Goal: Task Accomplishment & Management: Complete application form

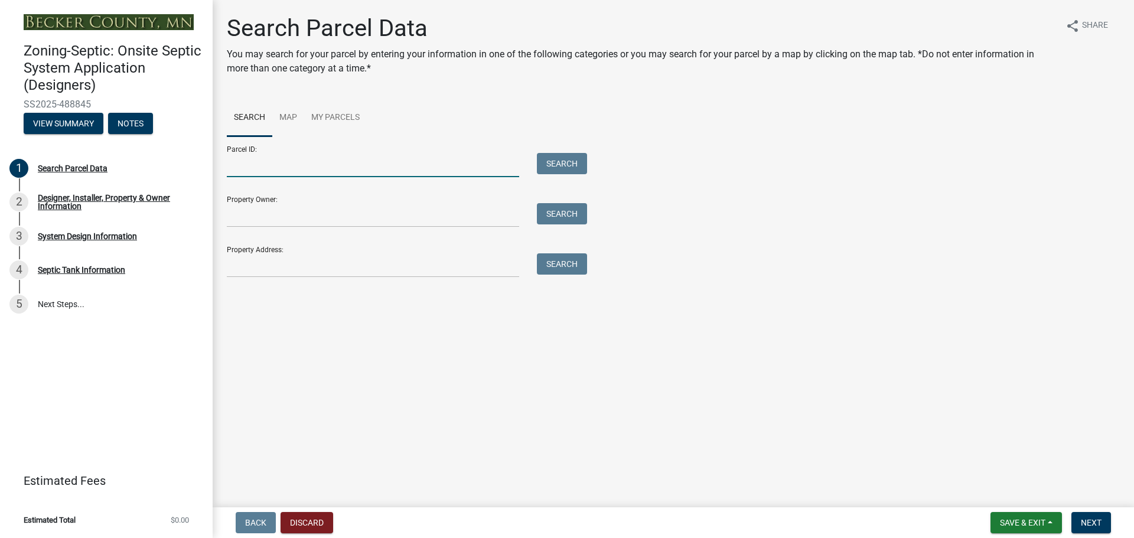
click at [296, 174] on input "Parcel ID:" at bounding box center [373, 165] width 292 height 24
type input "210120005"
click at [571, 162] on button "Search" at bounding box center [562, 163] width 50 height 21
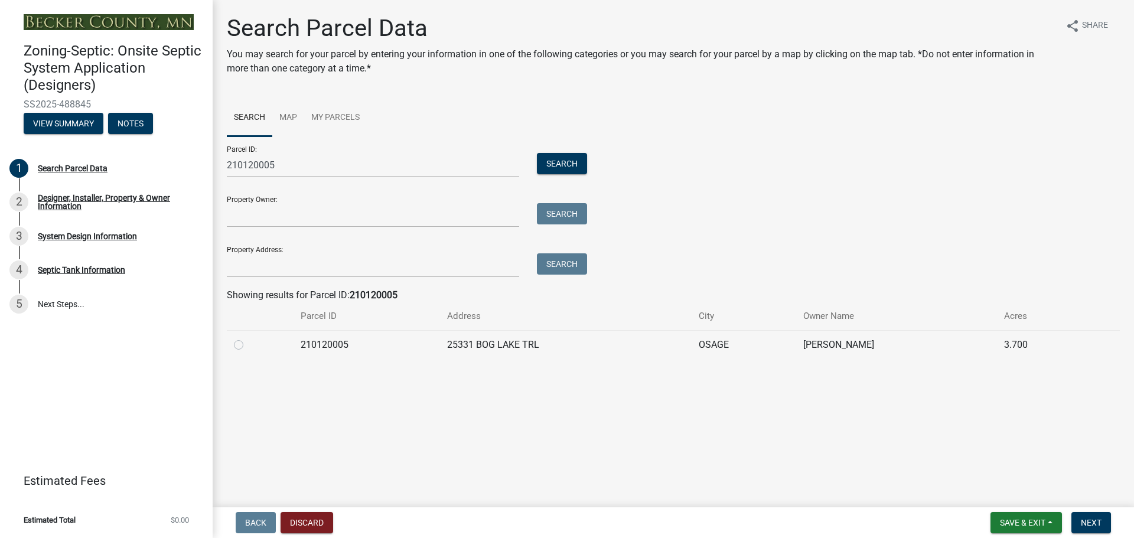
click at [248, 338] on label at bounding box center [248, 338] width 0 height 0
click at [248, 346] on input "radio" at bounding box center [252, 342] width 8 height 8
radio input "true"
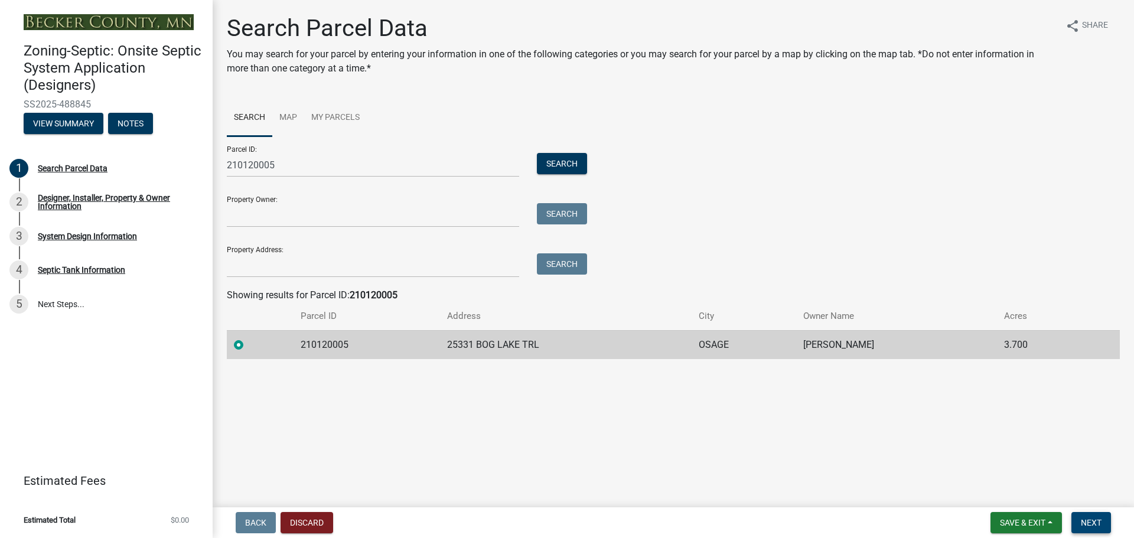
click at [1085, 523] on span "Next" at bounding box center [1091, 522] width 21 height 9
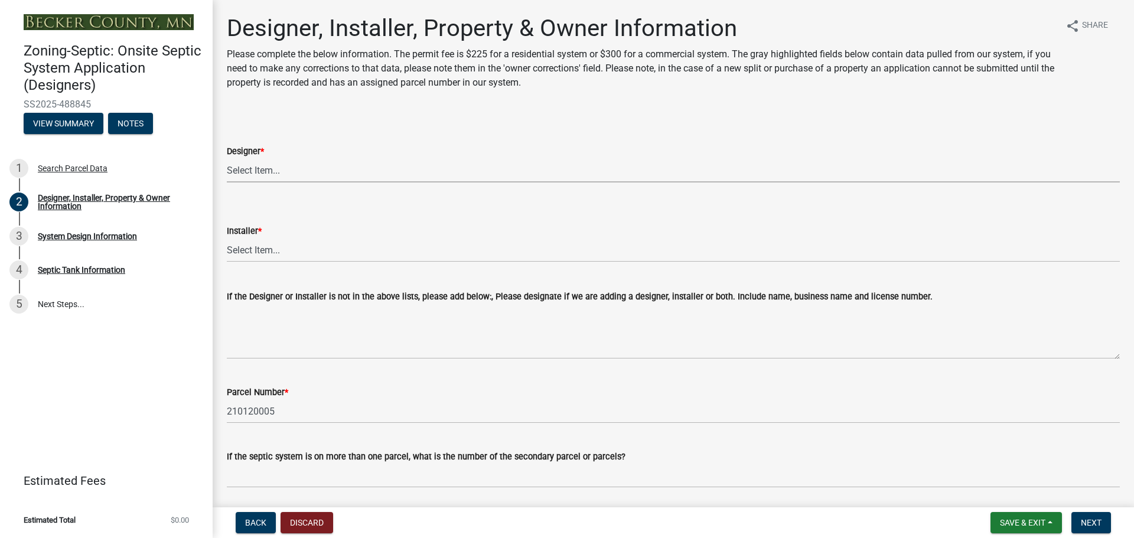
click at [253, 171] on select "Select Item... OTHER – Not listed (please add in next field and we will add to …" at bounding box center [673, 170] width 893 height 24
click at [227, 158] on select "Select Item... OTHER – Not listed (please add in next field and we will add to …" at bounding box center [673, 170] width 893 height 24
select select "052d1fee-637d-4579-bc4f-77fd165c753d"
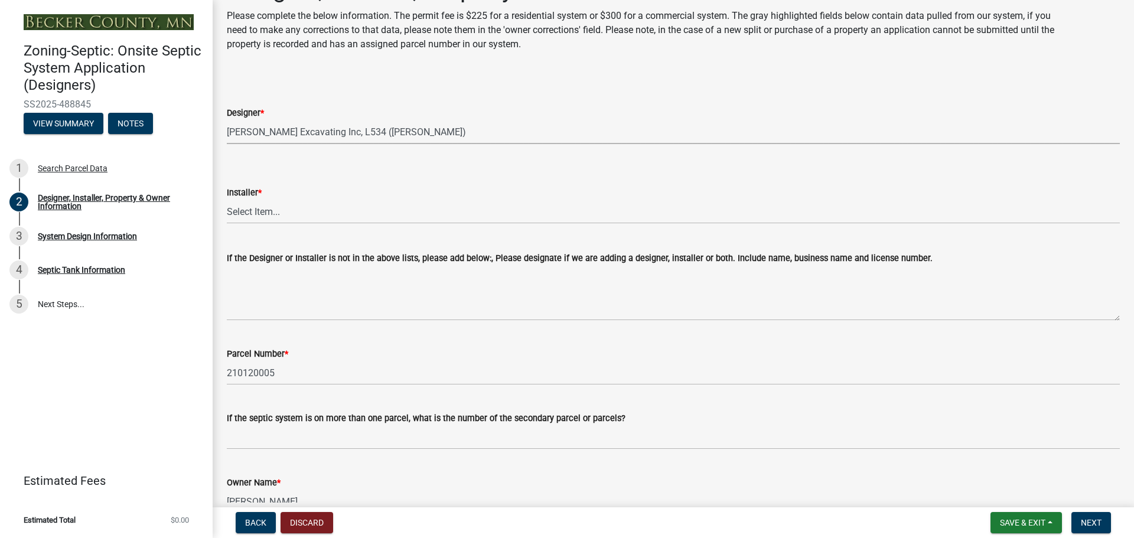
scroll to position [59, 0]
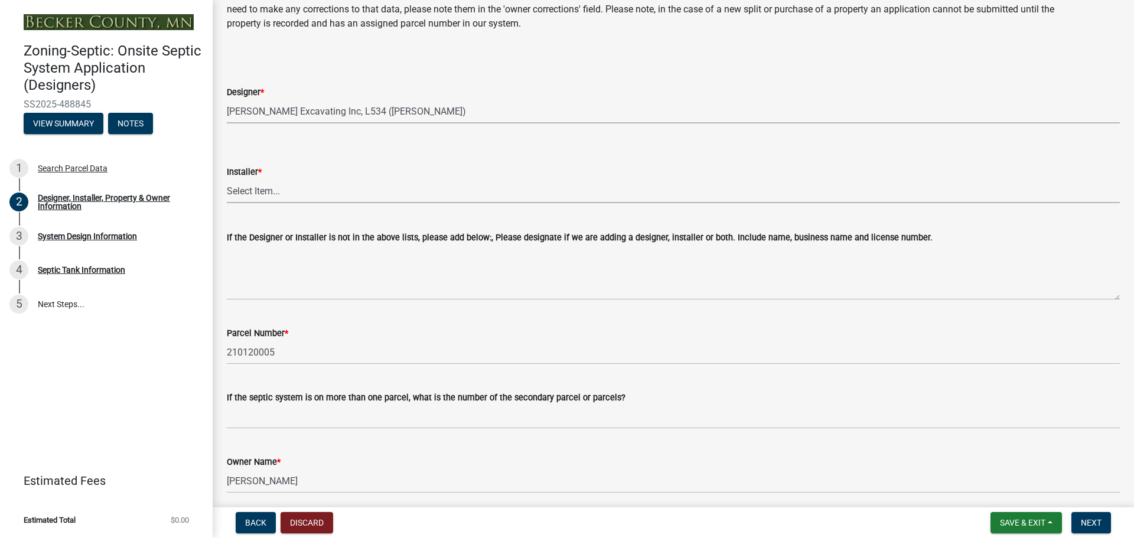
click at [266, 191] on select "Select Item... OTHER – Not listed (please add in next field and we will add to …" at bounding box center [673, 191] width 893 height 24
click at [227, 179] on select "Select Item... OTHER – Not listed (please add in next field and we will add to …" at bounding box center [673, 191] width 893 height 24
select select "962b3b7d-58ef-41da-b157-23648dcd342f"
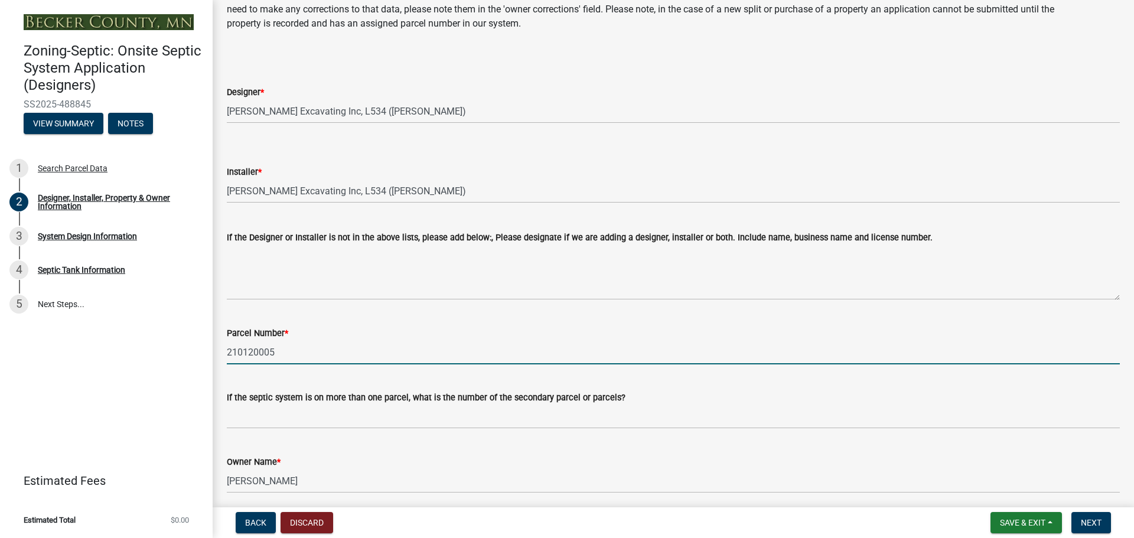
click at [270, 353] on input "210120005" at bounding box center [673, 352] width 893 height 24
click at [348, 359] on input "210120005" at bounding box center [673, 352] width 893 height 24
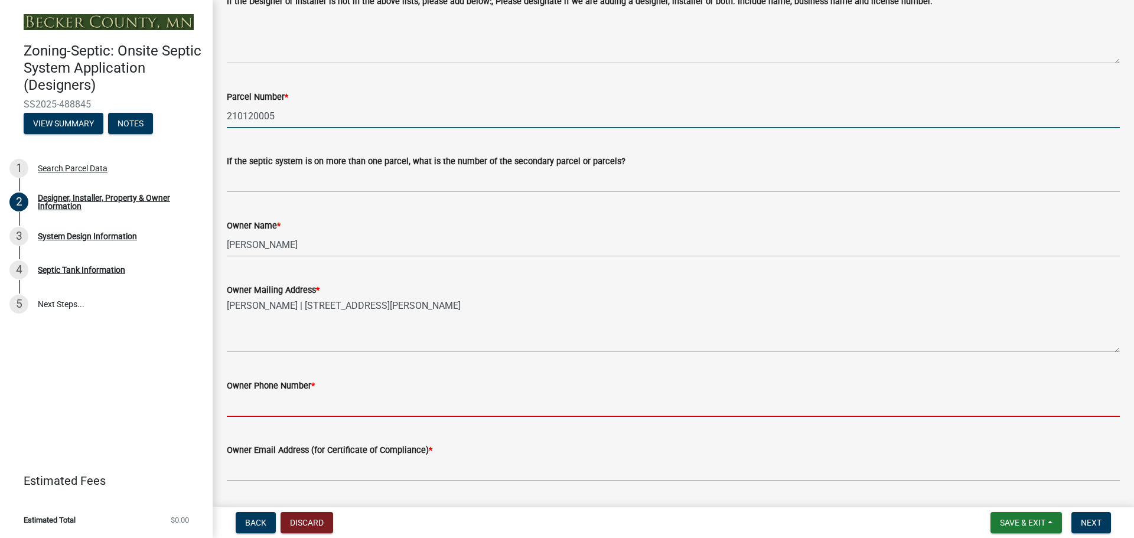
click at [268, 402] on input "Owner Phone Number *" at bounding box center [673, 405] width 893 height 24
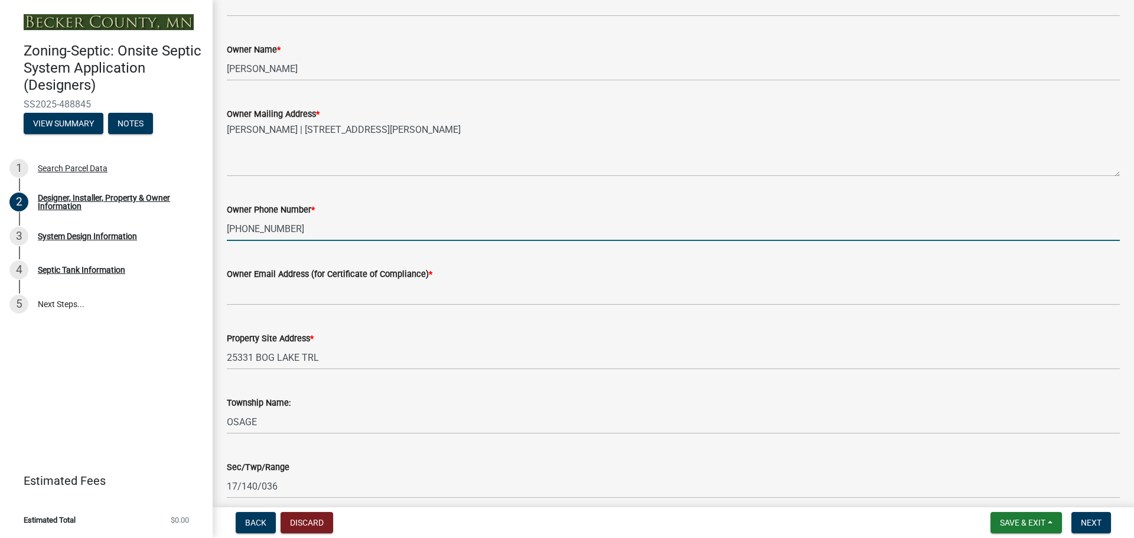
scroll to position [473, 0]
type input "[PHONE_NUMBER]"
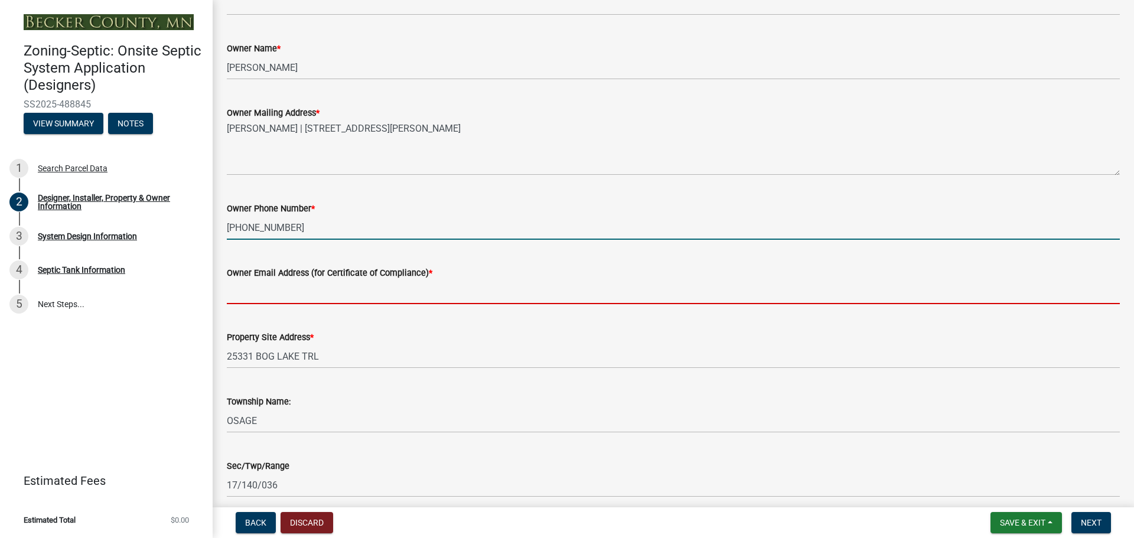
click at [288, 289] on input "Owner Email Address (for Certificate of Compliance) *" at bounding box center [673, 292] width 893 height 24
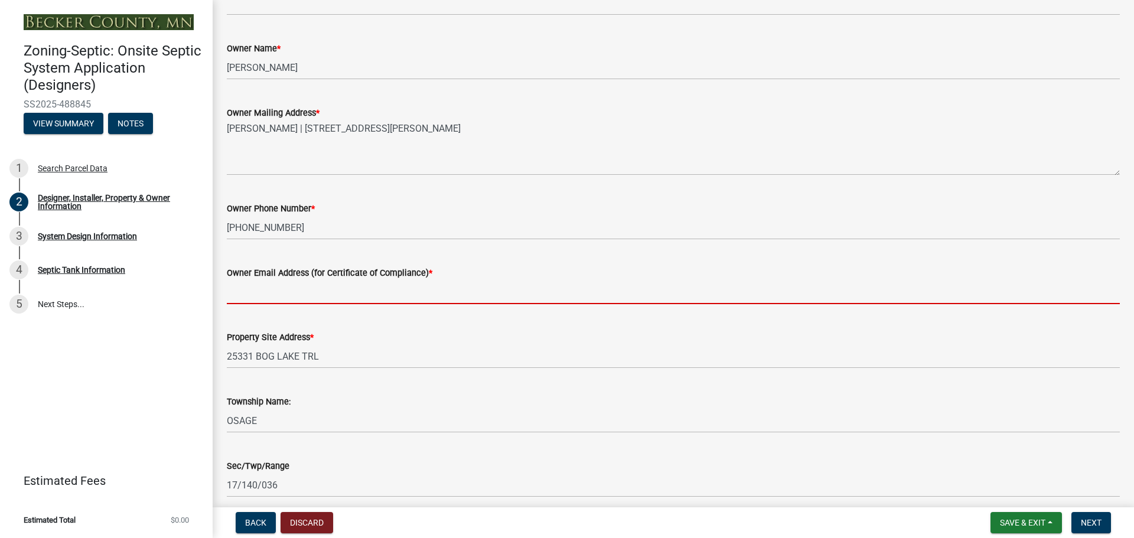
type input "[EMAIL_ADDRESS][DOMAIN_NAME]"
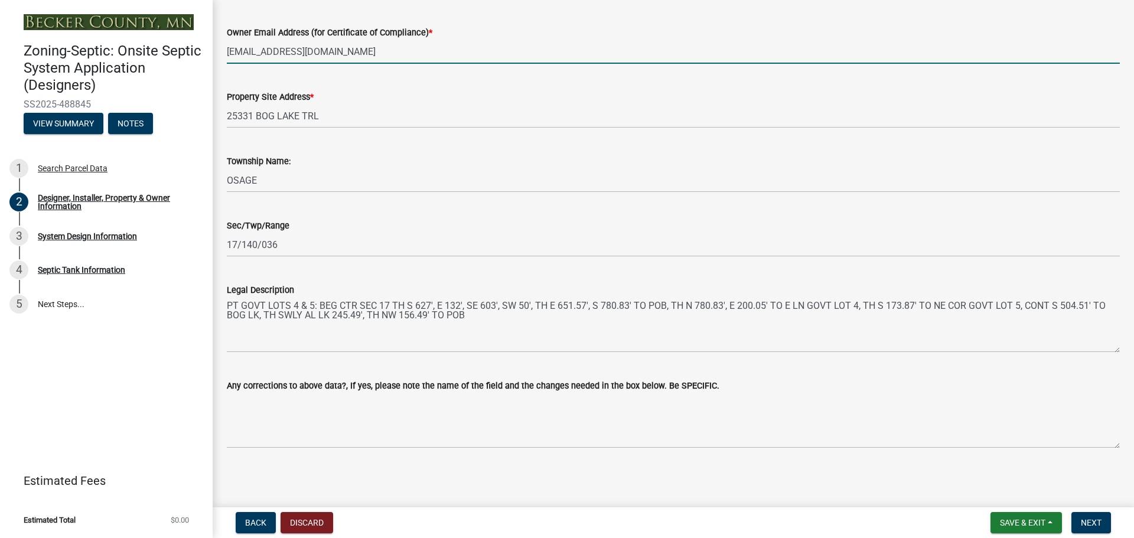
scroll to position [714, 0]
click at [1084, 522] on span "Next" at bounding box center [1091, 522] width 21 height 9
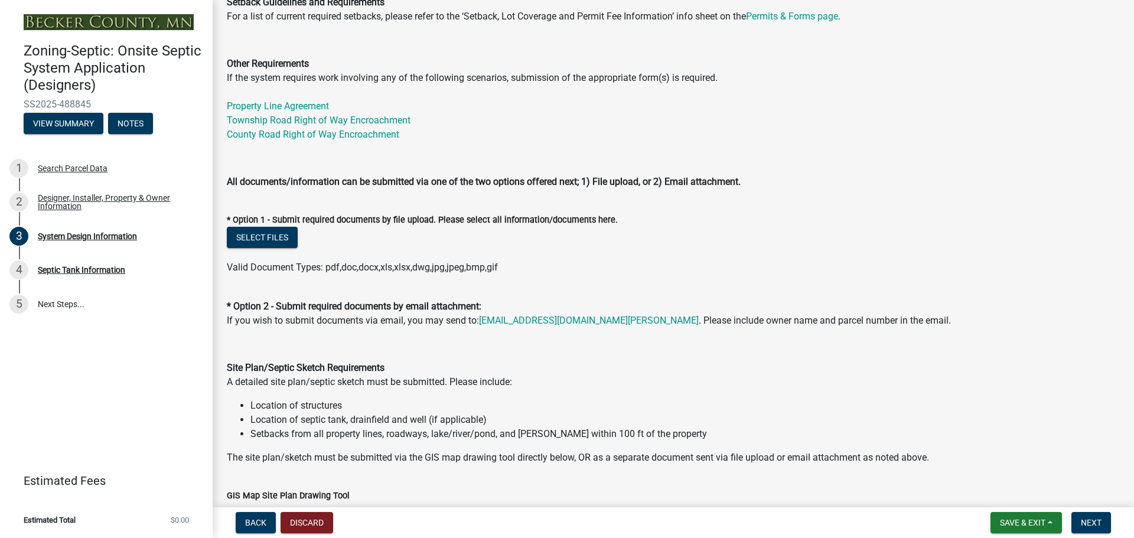
scroll to position [414, 0]
click at [265, 230] on button "Select files" at bounding box center [262, 236] width 71 height 21
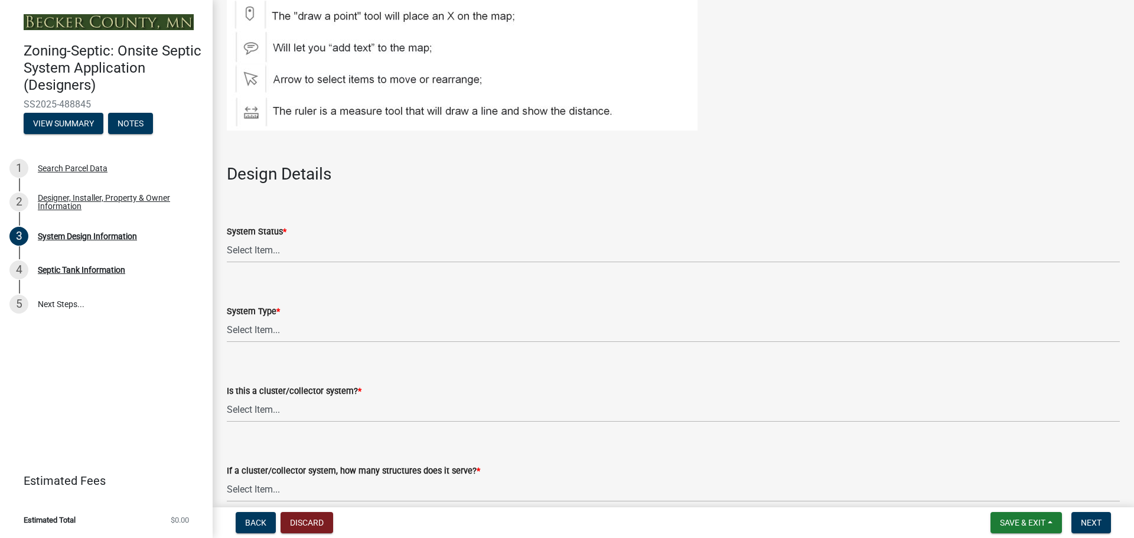
scroll to position [1300, 0]
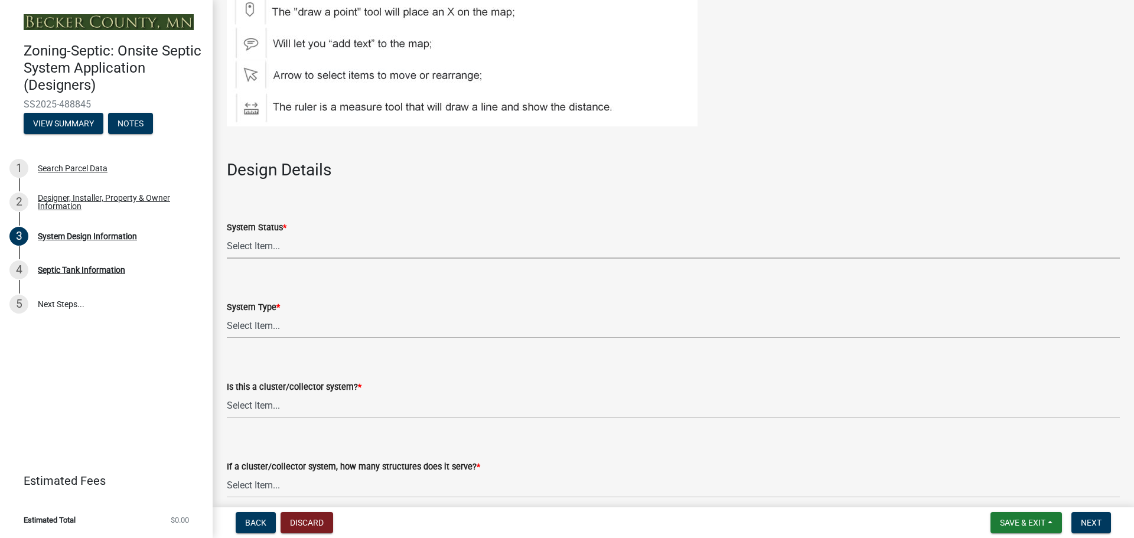
click at [286, 242] on select "Select Item... No Existing System Replacement System Failing System (Cesspool, …" at bounding box center [673, 247] width 893 height 24
click at [227, 235] on select "Select Item... No Existing System Replacement System Failing System (Cesspool, …" at bounding box center [673, 247] width 893 height 24
select select "55497d75-c43f-4635-a730-e0737ce05d56"
click at [292, 326] on select "Select Item... Type I Type II Type III Type IV Type V" at bounding box center [673, 326] width 893 height 24
click at [227, 314] on select "Select Item... Type I Type II Type III Type IV Type V" at bounding box center [673, 326] width 893 height 24
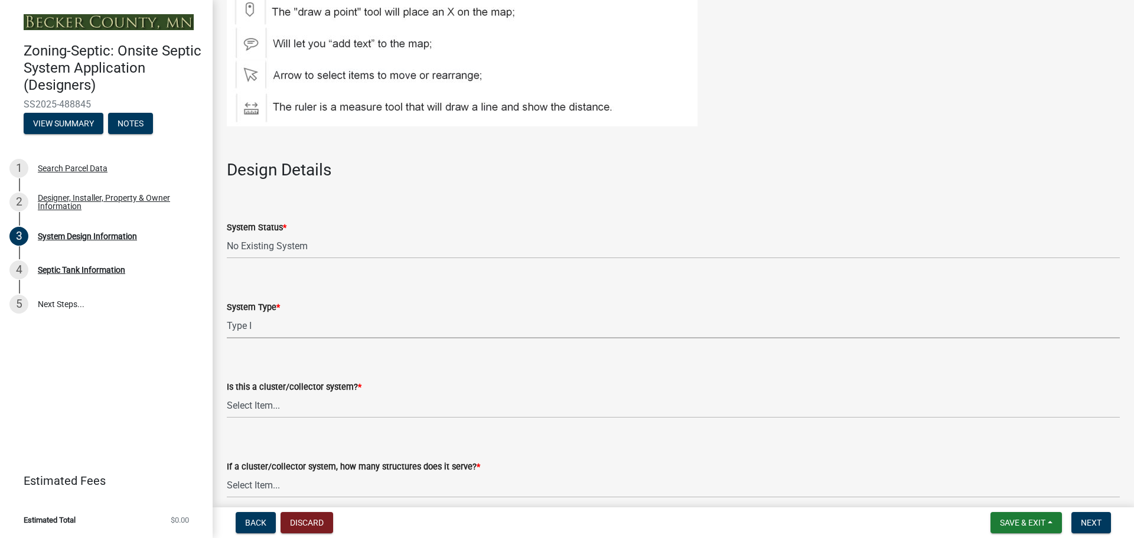
select select "25258e87-3ef9-4f1c-a5f1-75a1d463abfb"
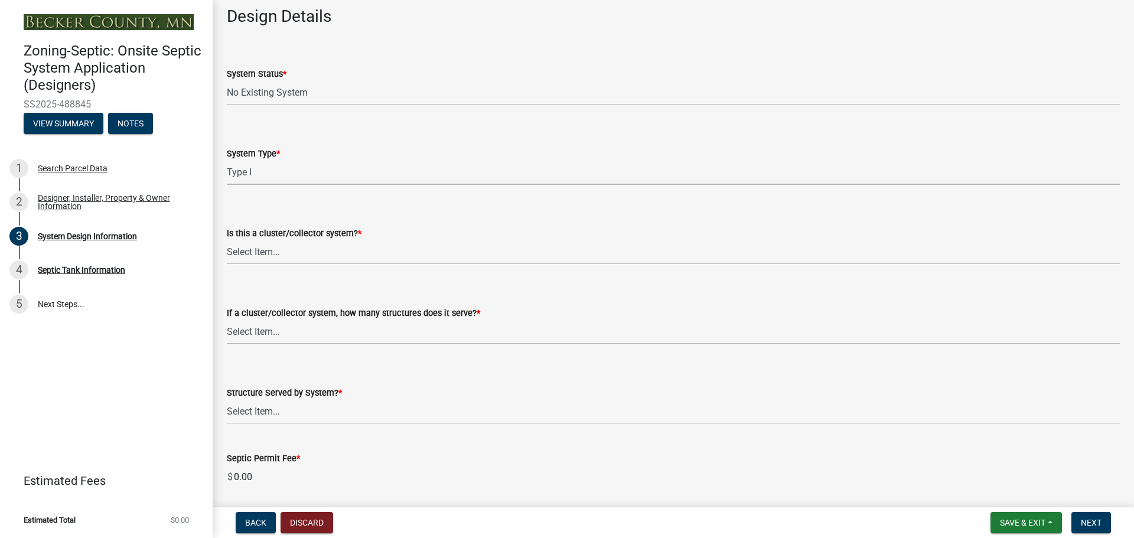
scroll to position [1477, 0]
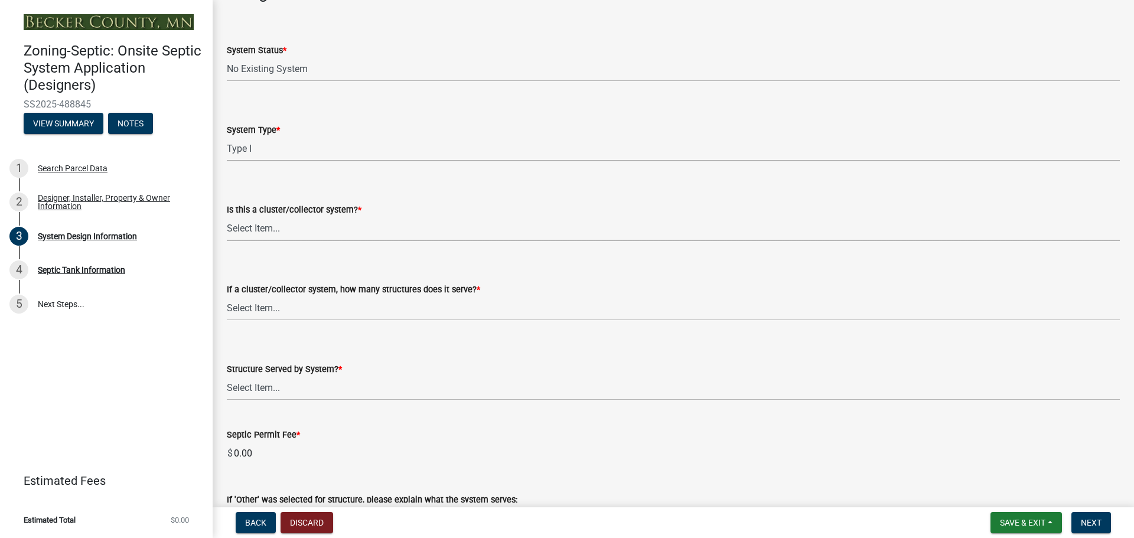
click at [302, 232] on select "Select Item... Yes No" at bounding box center [673, 229] width 893 height 24
click at [227, 217] on select "Select Item... Yes No" at bounding box center [673, 229] width 893 height 24
select select "011fbff4-a41d-4a75-9bd8-71c7e6c69e0d"
click at [315, 308] on select "Select Item... Not a cluster/collector system 1 2 3 4 5 6 7 8 9 10" at bounding box center [673, 309] width 893 height 24
click at [227, 297] on select "Select Item... Not a cluster/collector system 1 2 3 4 5 6 7 8 9 10" at bounding box center [673, 309] width 893 height 24
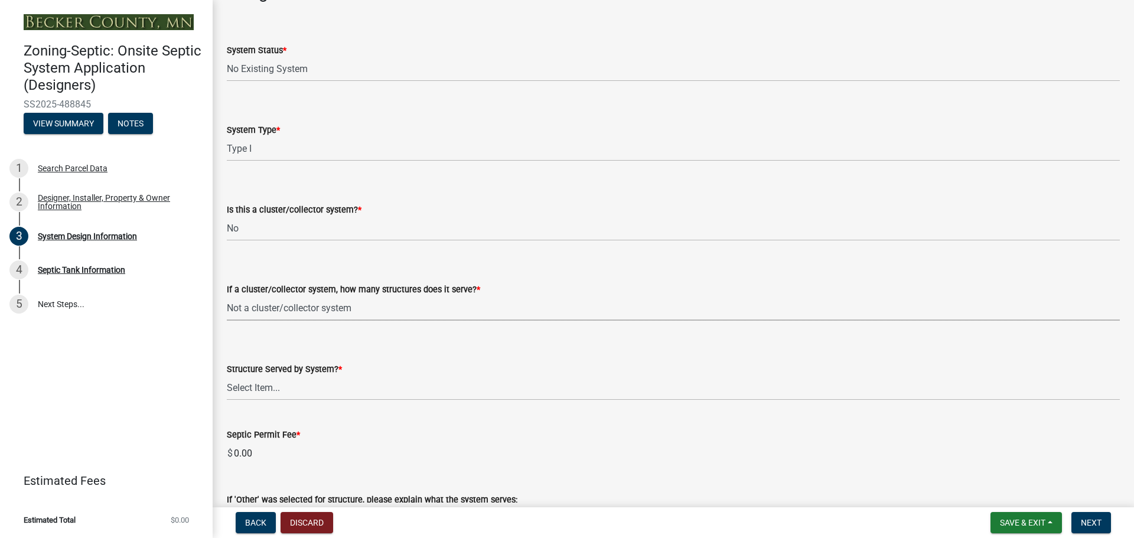
select select "85fdfef2-2683-4311-b5d5-5505f6411127"
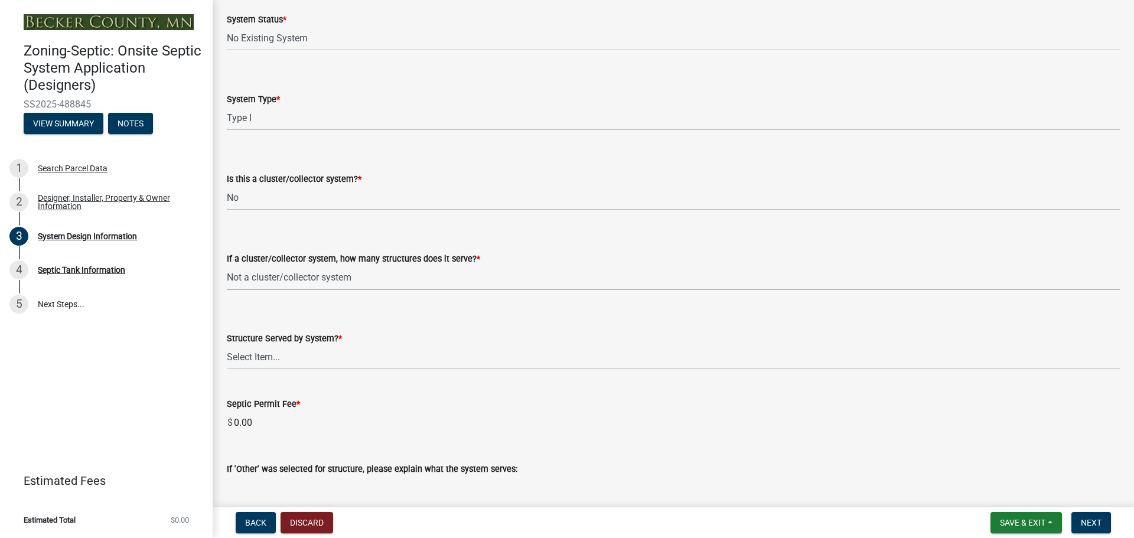
scroll to position [1536, 0]
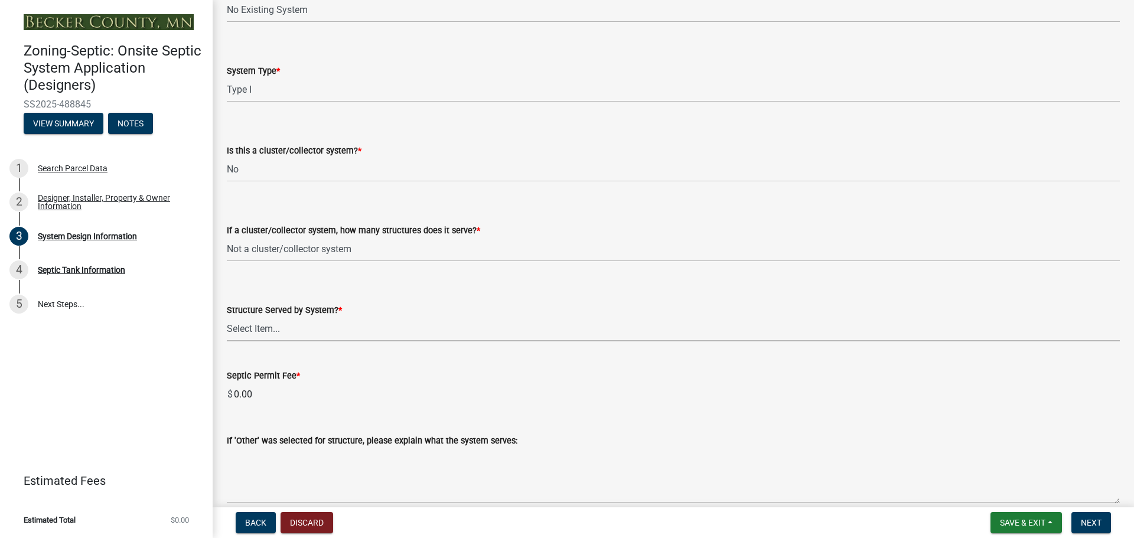
click at [277, 328] on select "Select Item... Commercial Resort Commercial - Non Resort Other Full-Time Dwelli…" at bounding box center [673, 329] width 893 height 24
click at [227, 317] on select "Select Item... Commercial Resort Commercial - Non Resort Other Full-Time Dwelli…" at bounding box center [673, 329] width 893 height 24
select select "d95a9312-c8a1-4ec7-8581-25dbcf440a1f"
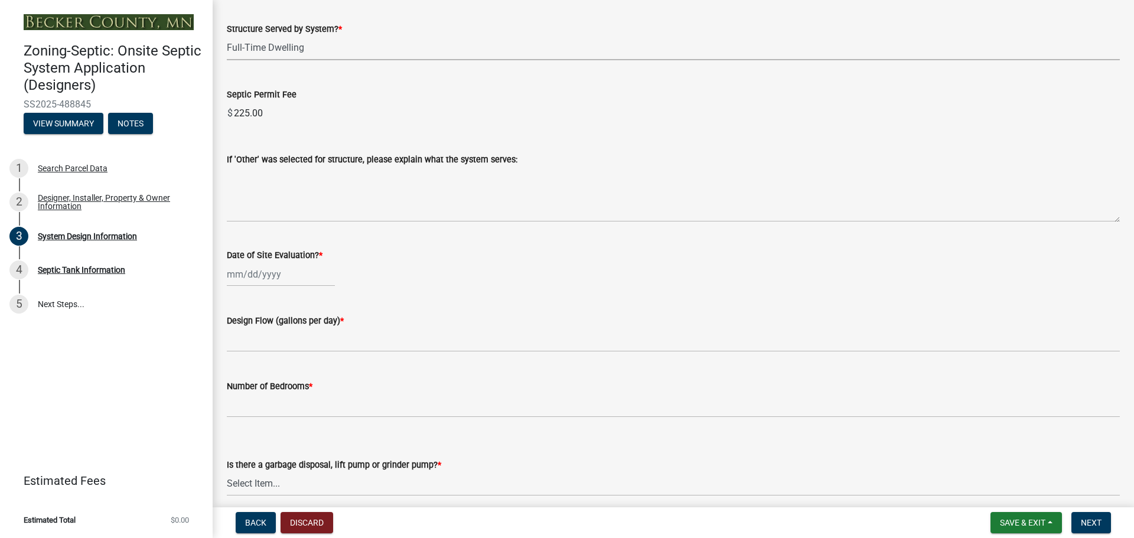
scroll to position [1831, 0]
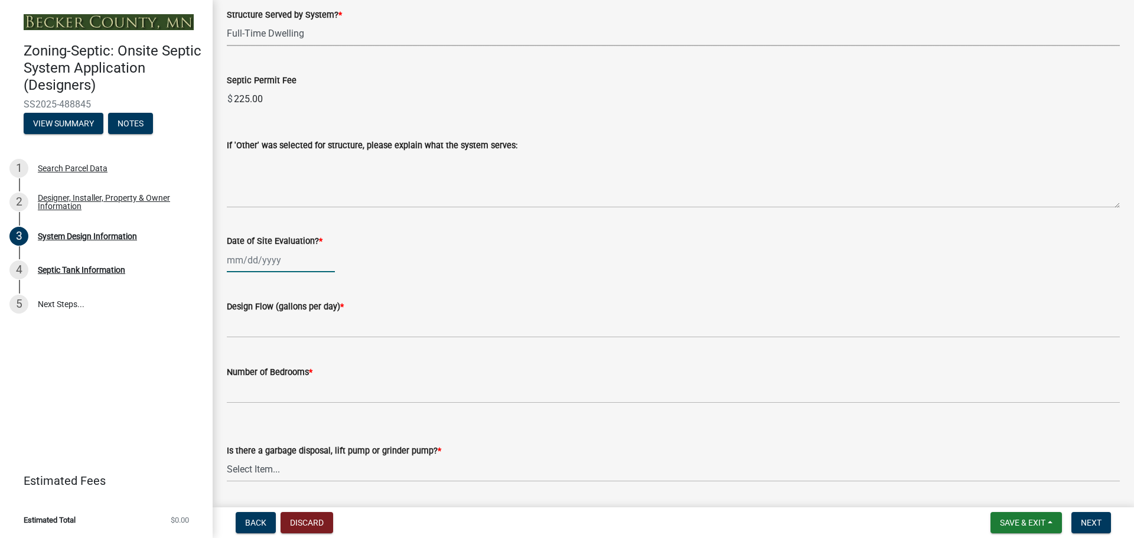
click at [269, 261] on div at bounding box center [281, 260] width 108 height 24
select select "10"
select select "2025"
click at [235, 343] on div "6" at bounding box center [238, 342] width 19 height 19
type input "[DATE]"
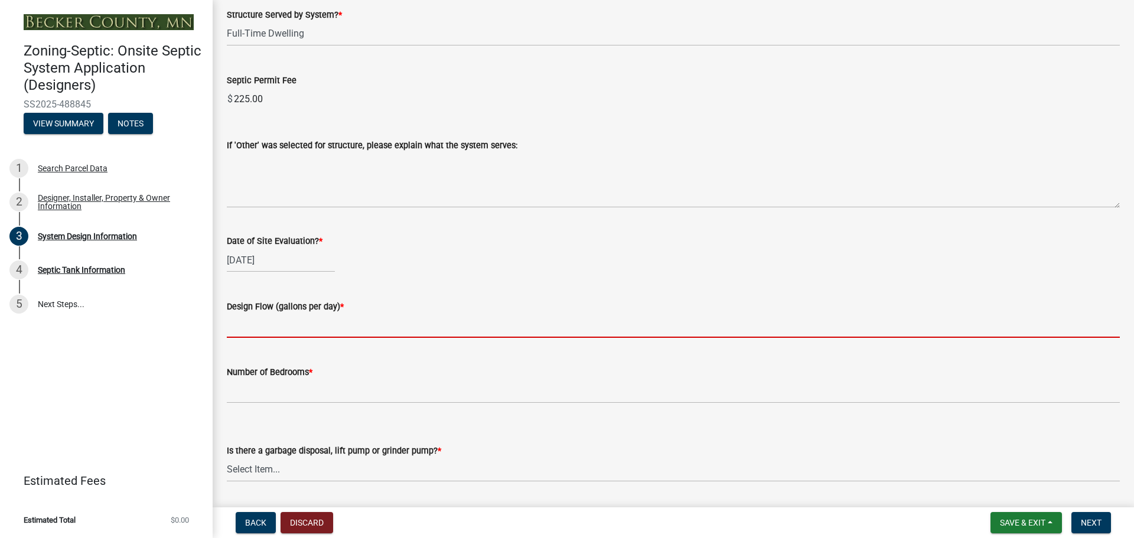
click at [259, 320] on input "text" at bounding box center [673, 326] width 893 height 24
type input "450"
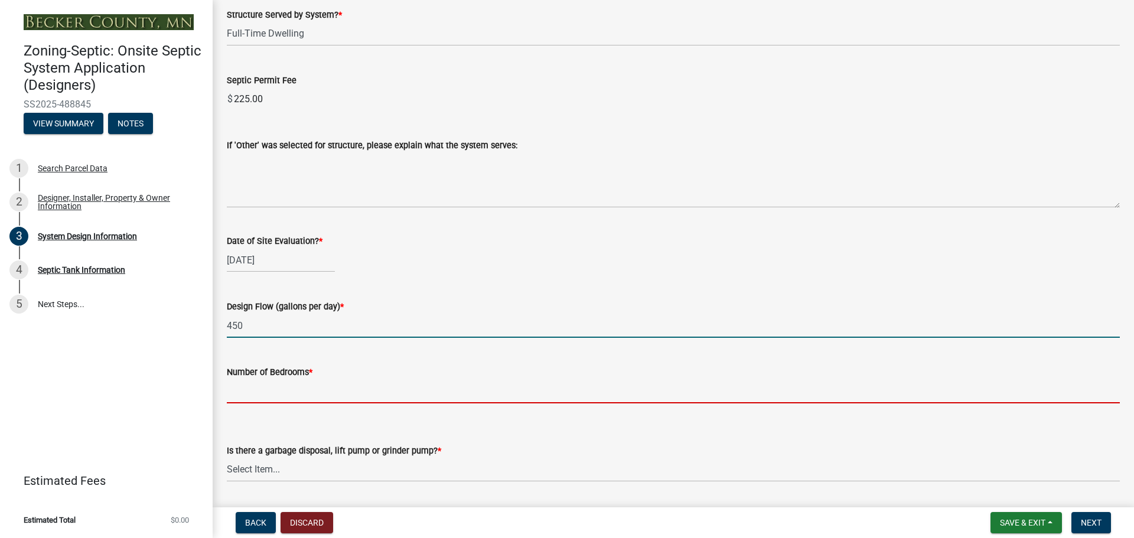
click at [249, 384] on input "Number of Bedrooms *" at bounding box center [673, 391] width 893 height 24
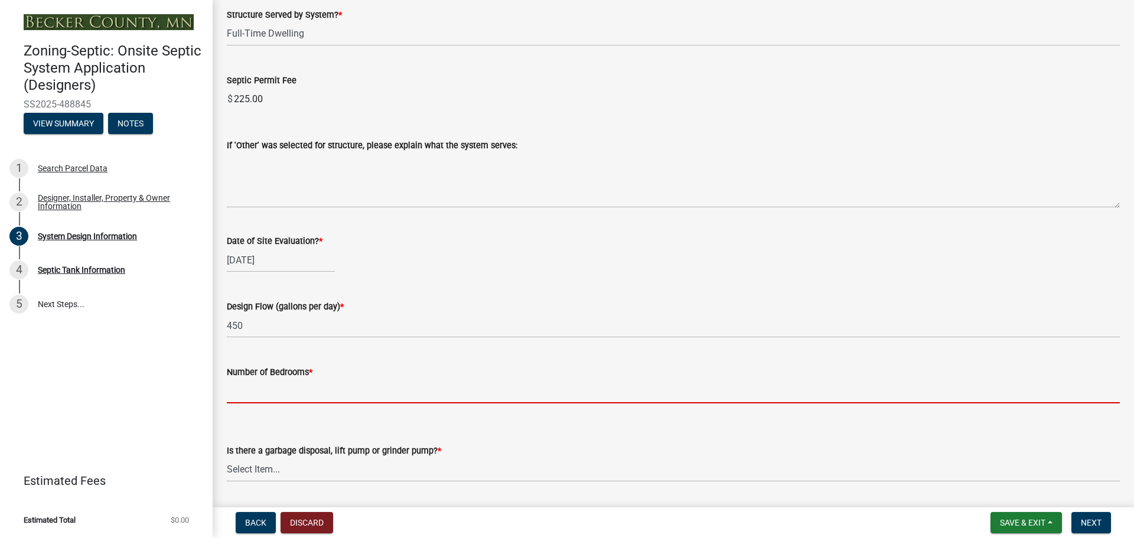
type input "3"
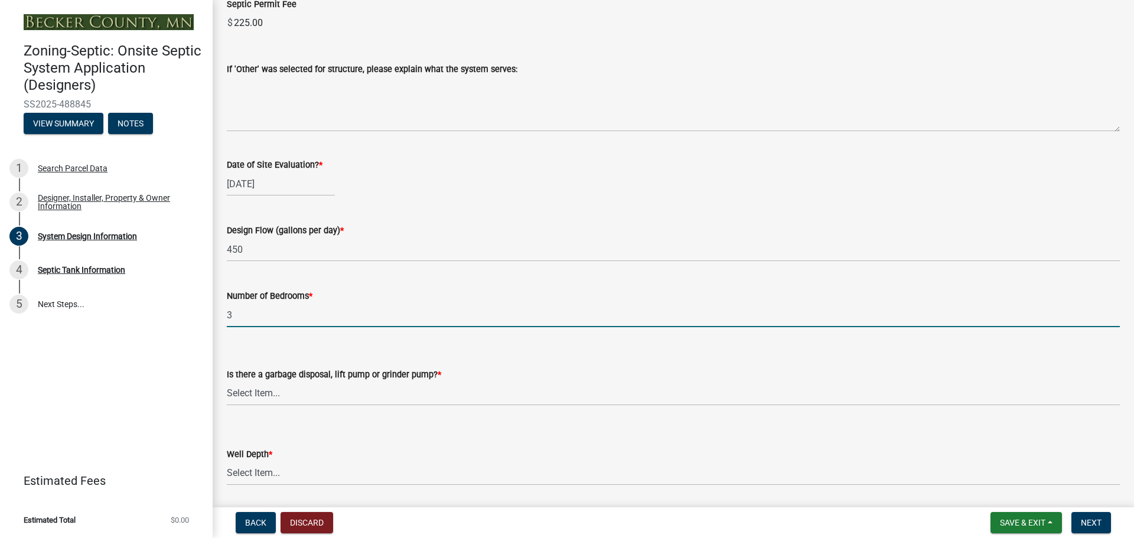
scroll to position [2127, 0]
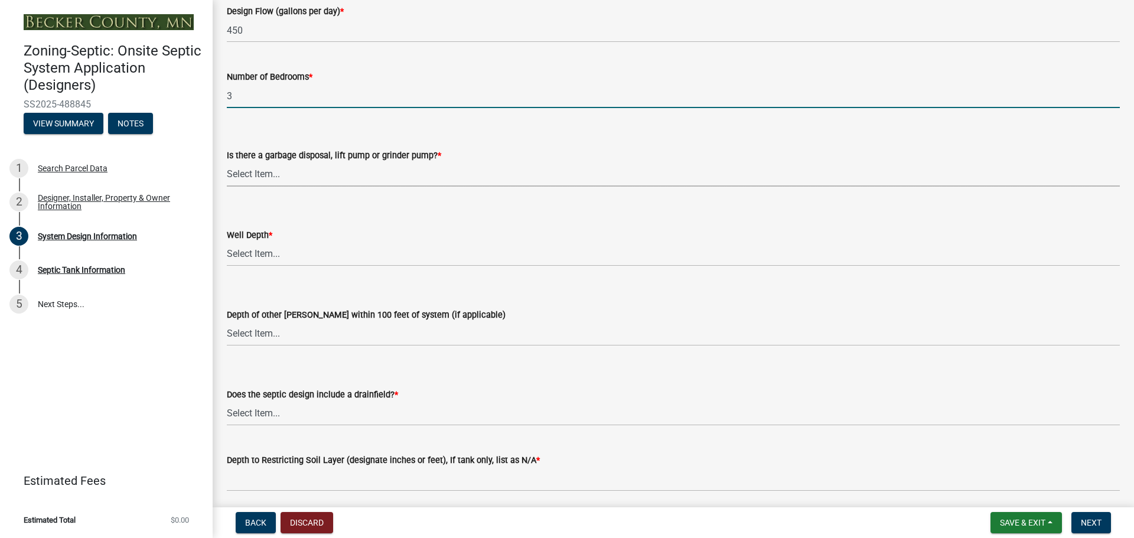
click at [301, 171] on select "Select Item... Yes No" at bounding box center [673, 174] width 893 height 24
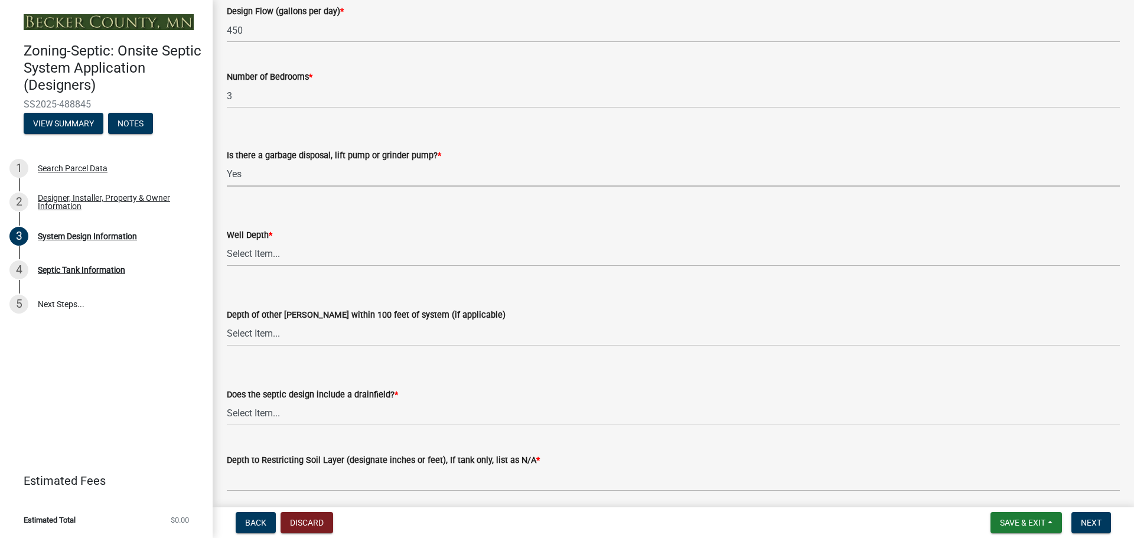
click at [227, 162] on select "Select Item... Yes No" at bounding box center [673, 174] width 893 height 24
select select "1002d2f5-04ee-41f0-9277-2fadb170a736"
click at [299, 257] on select "Select Item... Deep Well Shallow Well Well not yet installed - To be drilled No…" at bounding box center [673, 254] width 893 height 24
click at [227, 242] on select "Select Item... Deep Well Shallow Well Well not yet installed - To be drilled No…" at bounding box center [673, 254] width 893 height 24
select select "ef698bf5-6172-44c1-9ffb-522c07469aed"
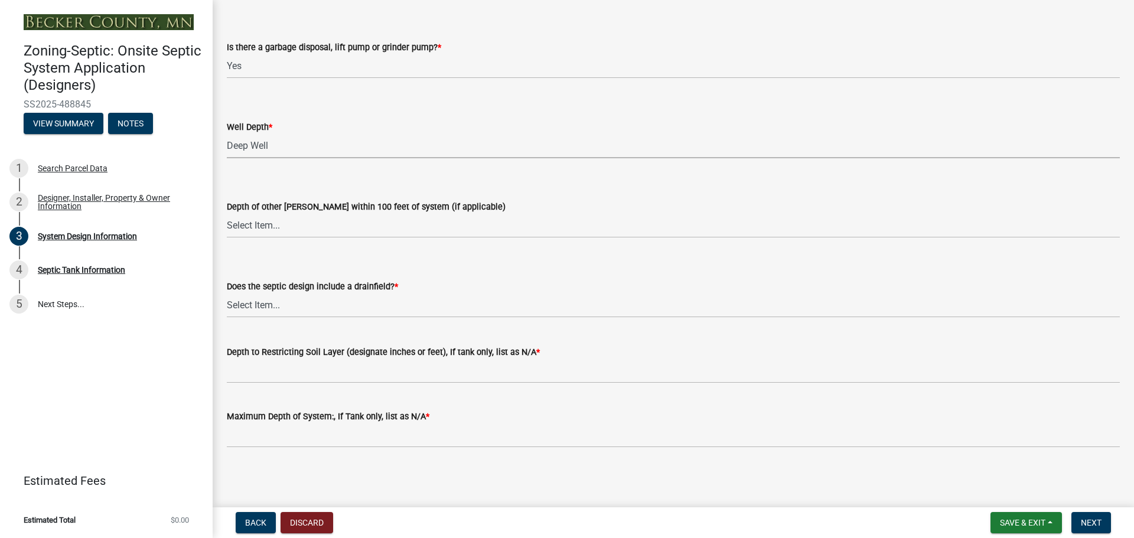
scroll to position [2235, 0]
click at [281, 307] on select "Select Item... Yes No Existing - COC must by submitted" at bounding box center [673, 305] width 893 height 24
click at [227, 293] on select "Select Item... Yes No Existing - COC must by submitted" at bounding box center [673, 305] width 893 height 24
select select "a0c59fcd-b61c-4c3a-90a8-e70849750c47"
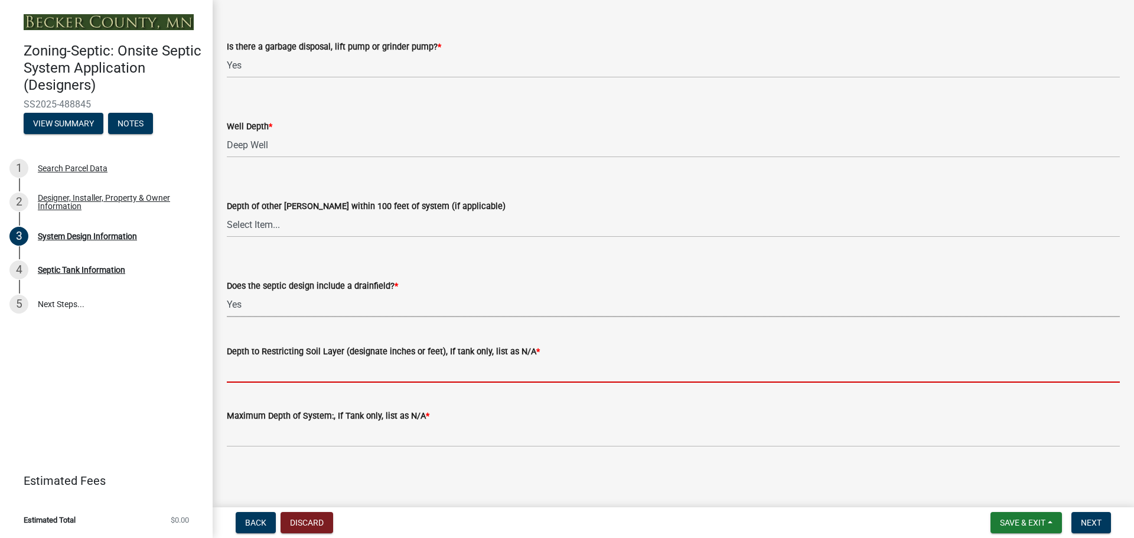
click at [297, 370] on input "Depth to Restricting Soil Layer (designate inches or feet), If tank only, list …" at bounding box center [673, 371] width 893 height 24
type input "84""
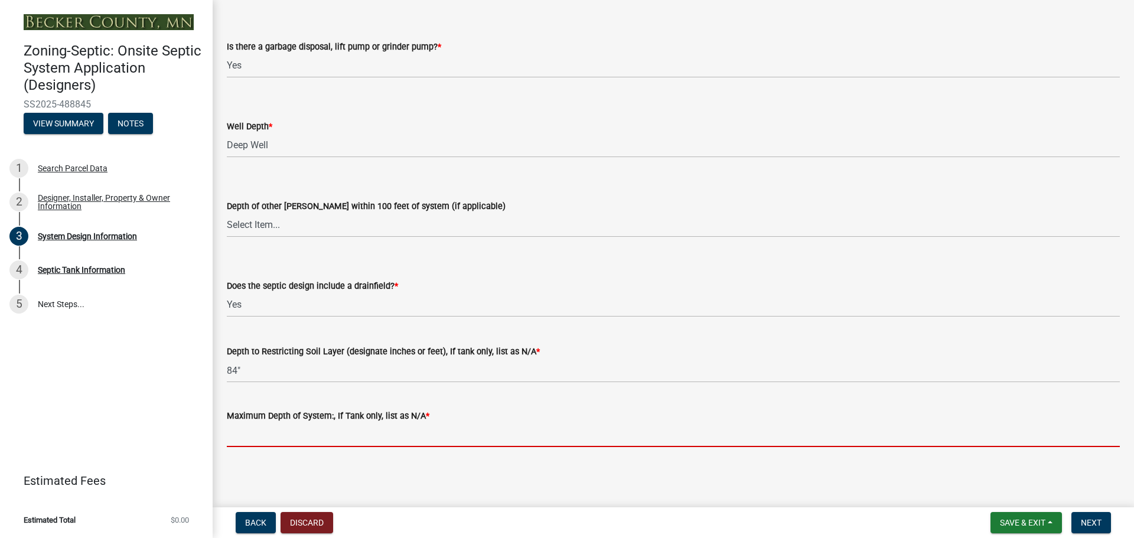
click at [333, 432] on input "Maximum Depth of System:, If Tank only, list as N/A *" at bounding box center [673, 435] width 893 height 24
type input "48""
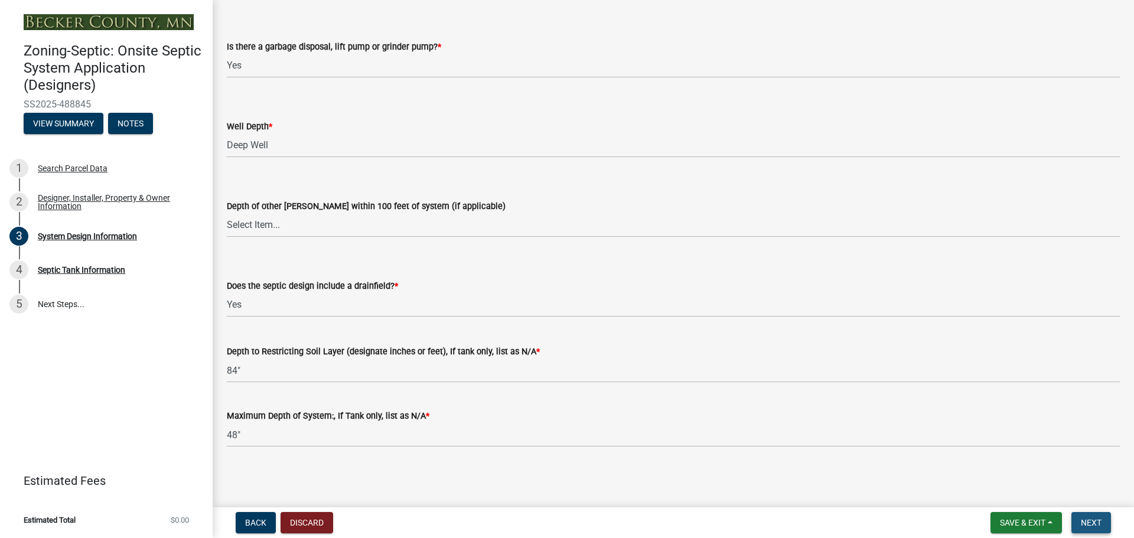
click at [1084, 519] on span "Next" at bounding box center [1091, 522] width 21 height 9
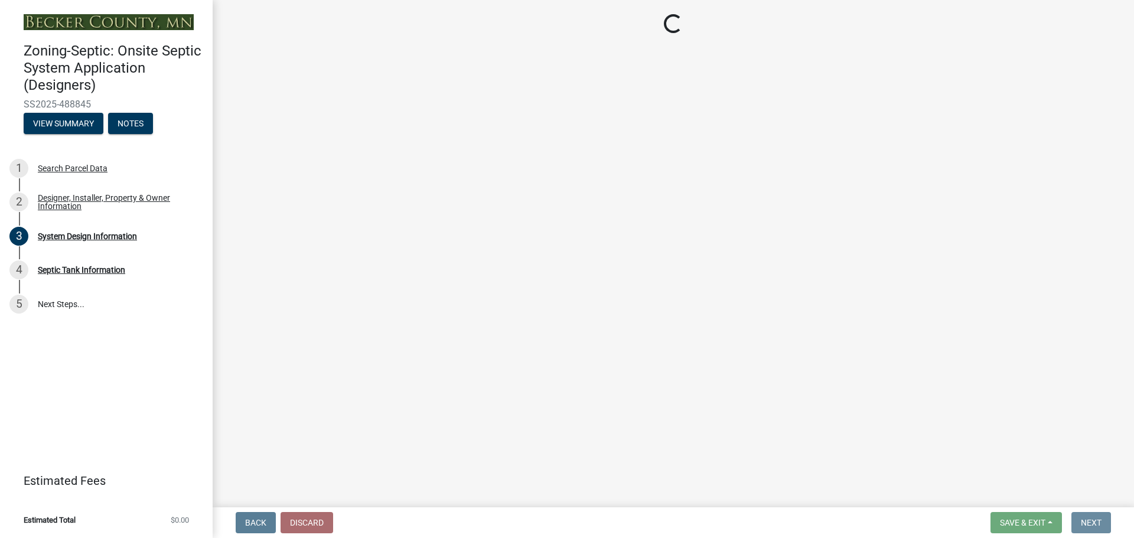
scroll to position [0, 0]
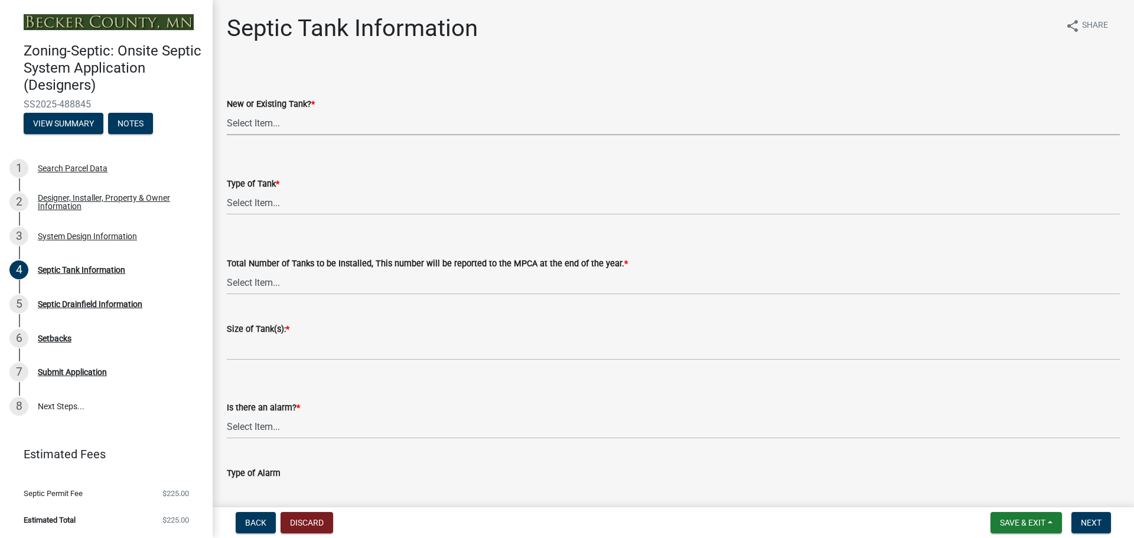
click at [297, 122] on select "Select Item... New Existing Both -New and Existing Tank" at bounding box center [673, 123] width 893 height 24
click at [227, 111] on select "Select Item... New Existing Both -New and Existing Tank" at bounding box center [673, 123] width 893 height 24
select select "f9fbe67c-c1cf-4a63-8ad4-799ce56b7f21"
click at [301, 207] on select "Select Item... Single Septic Tank Compartmented Tank Single Tank plus Compartme…" at bounding box center [673, 203] width 893 height 24
click at [227, 191] on select "Select Item... Single Septic Tank Compartmented Tank Single Tank plus Compartme…" at bounding box center [673, 203] width 893 height 24
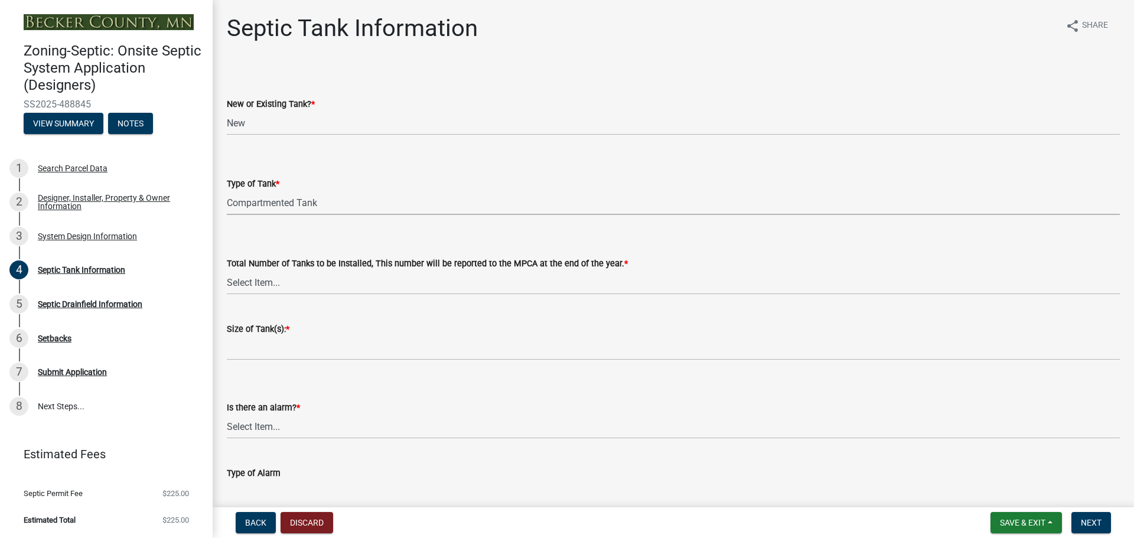
select select "8af00ff6-ccdf-43a1-aa9f-9d195177e029"
click at [314, 287] on select "Select Item... 0 1 2 3 4" at bounding box center [673, 283] width 893 height 24
click at [227, 271] on select "Select Item... 0 1 2 3 4" at bounding box center [673, 283] width 893 height 24
select select "52556460-45fa-4026-a6c2-c70bb0823cb5"
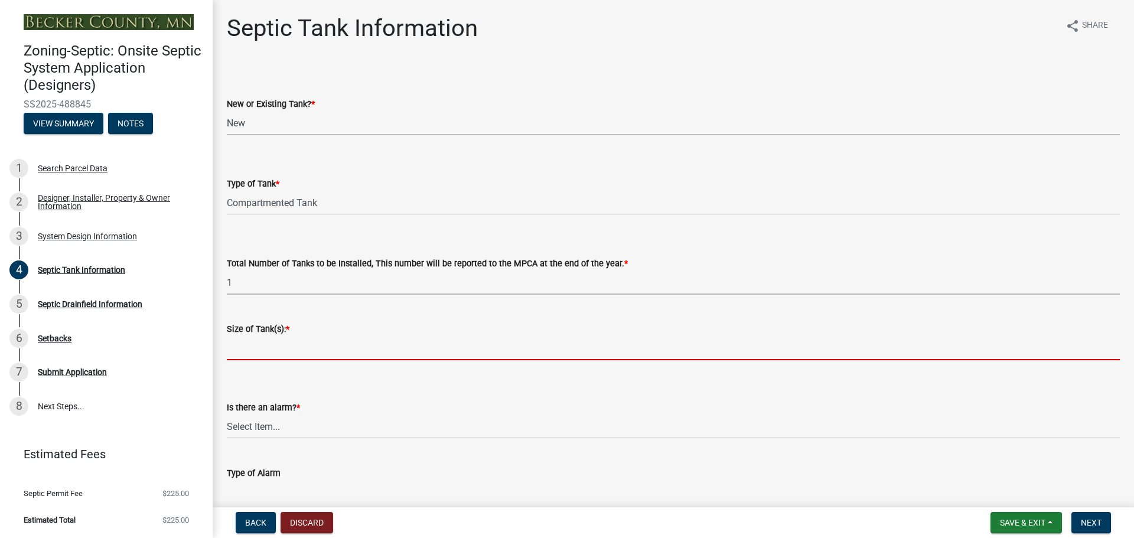
click at [295, 345] on input "Size of Tank(s): *" at bounding box center [673, 348] width 893 height 24
type input "1500 combo"
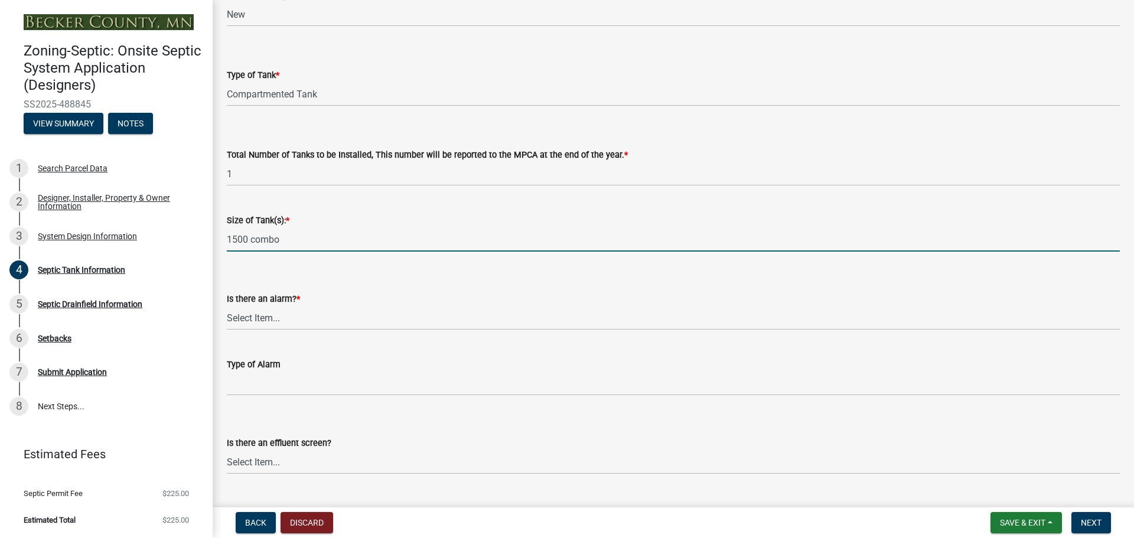
scroll to position [118, 0]
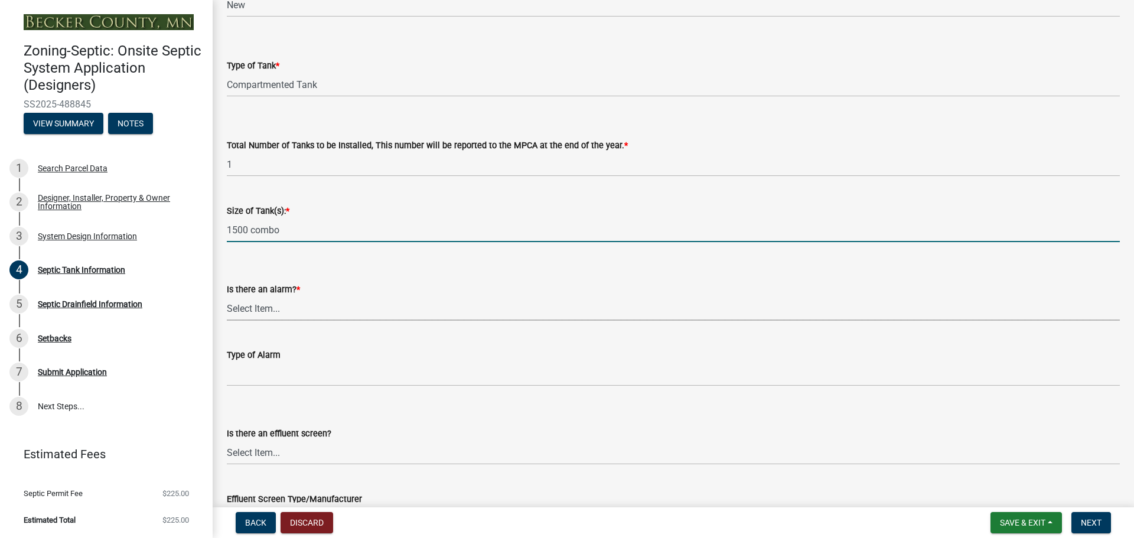
click at [288, 311] on select "Select Item... Yes No" at bounding box center [673, 309] width 893 height 24
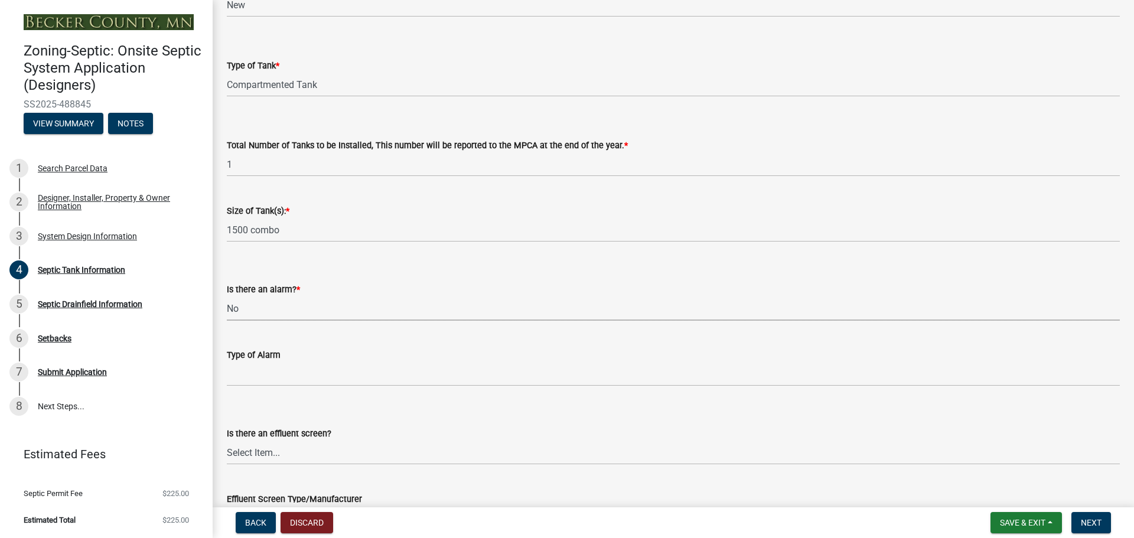
click at [227, 297] on select "Select Item... Yes No" at bounding box center [673, 309] width 893 height 24
select select "16f08e72-e833-4cd6-9035-d5a26ecbf3c9"
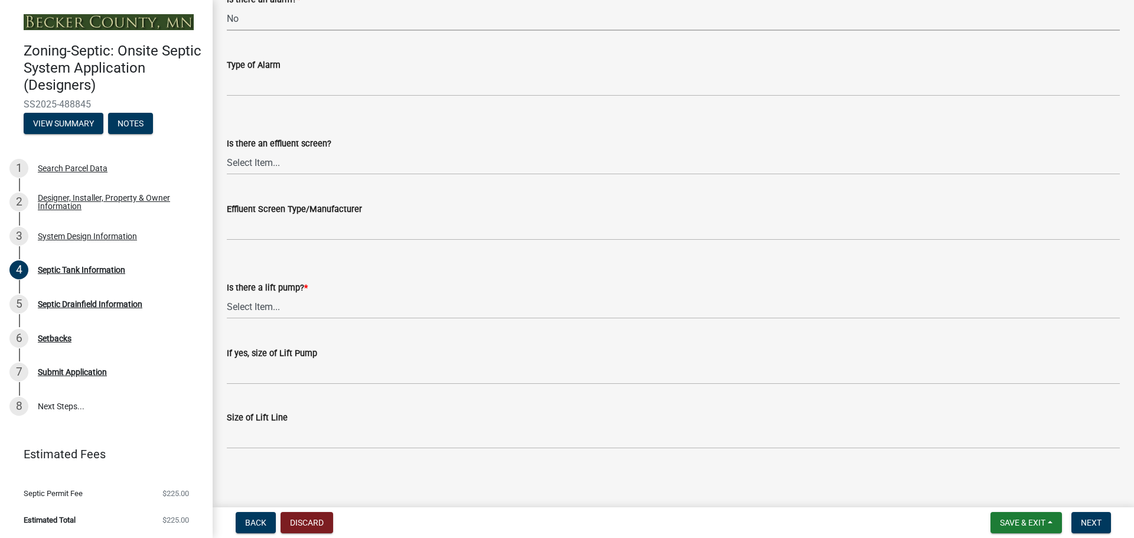
scroll to position [410, 0]
click at [273, 308] on select "Select Item... Yes No" at bounding box center [673, 305] width 893 height 24
click at [227, 293] on select "Select Item... Yes No" at bounding box center [673, 305] width 893 height 24
select select "ba43cfd8-3223-4e93-a41d-8bc71aa45820"
click at [1098, 521] on span "Next" at bounding box center [1091, 522] width 21 height 9
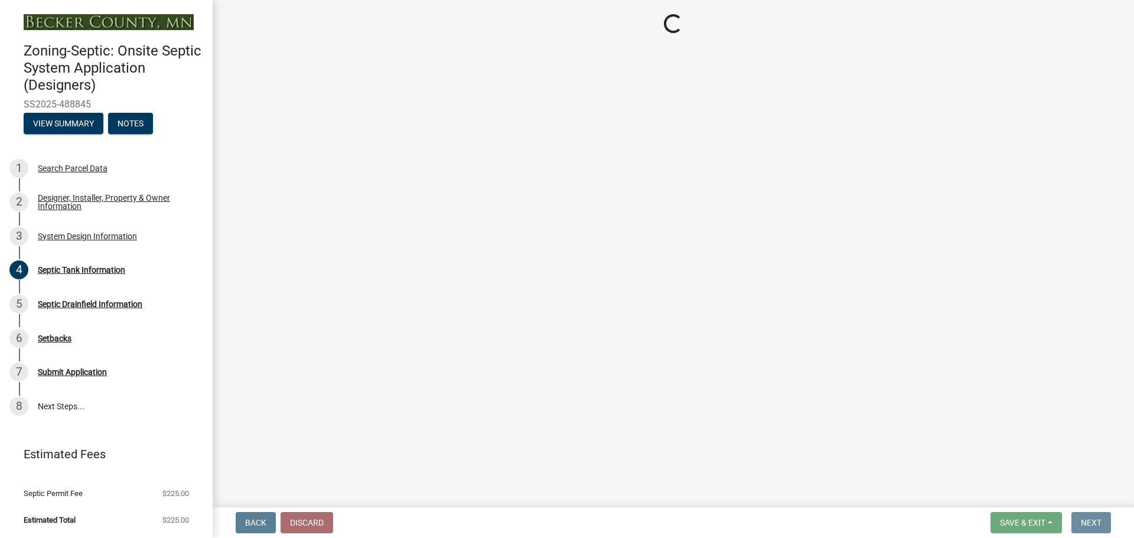
scroll to position [0, 0]
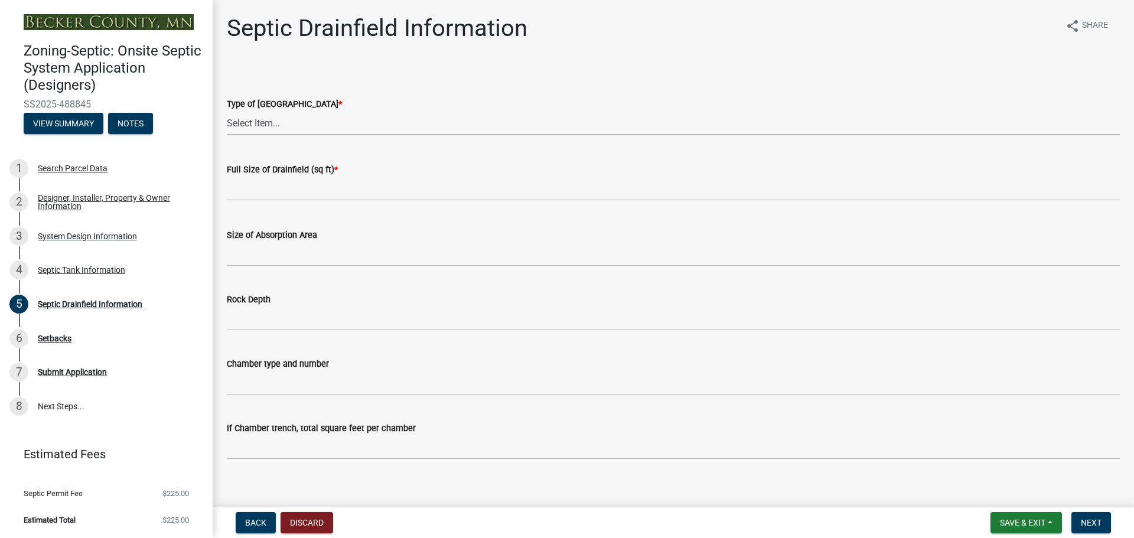
click at [271, 121] on select "Select Item... Chamber Trench Rock Trench Gravelless Mound Pressure Bed Seepage…" at bounding box center [673, 123] width 893 height 24
click at [227, 111] on select "Select Item... Chamber Trench Rock Trench Gravelless Mound Pressure Bed Seepage…" at bounding box center [673, 123] width 893 height 24
select select "aff5a67c-96fc-4cda-a582-7f2b3a4cd22a"
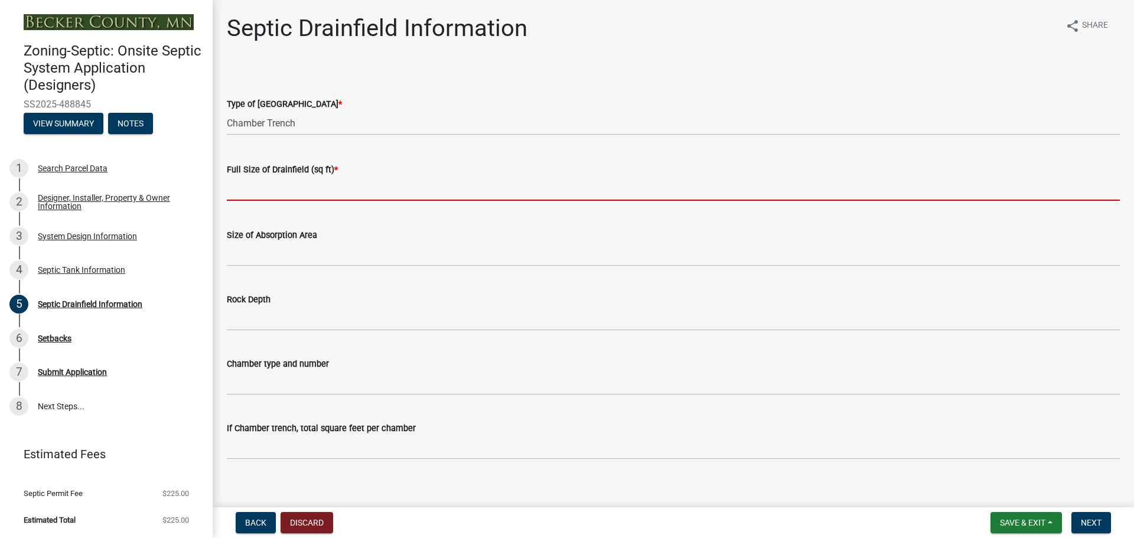
click at [274, 191] on input "text" at bounding box center [673, 189] width 893 height 24
type input "570"
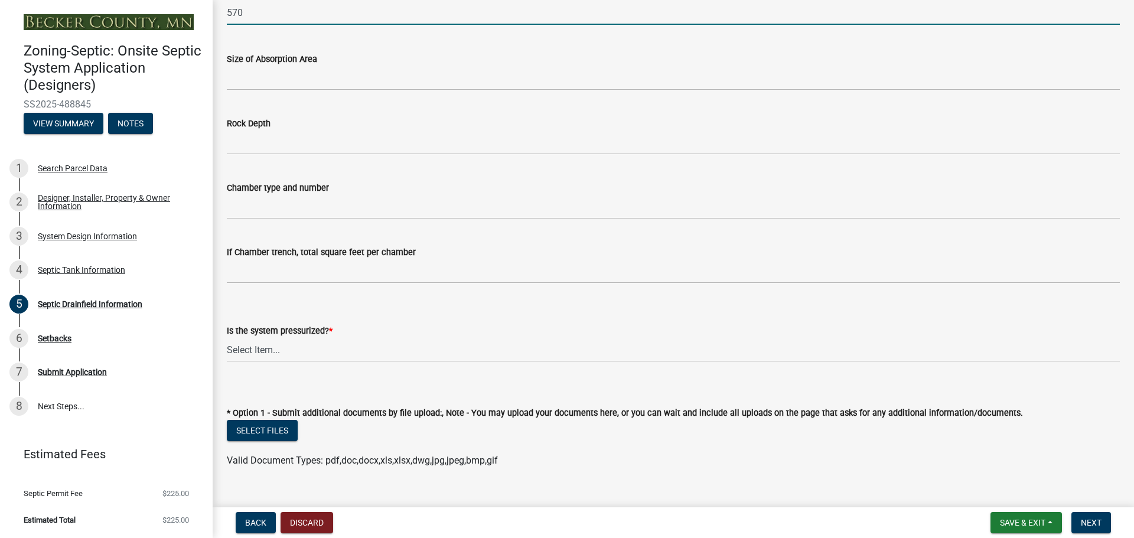
scroll to position [177, 0]
click at [356, 343] on select "Select Item... Yes No" at bounding box center [673, 349] width 893 height 24
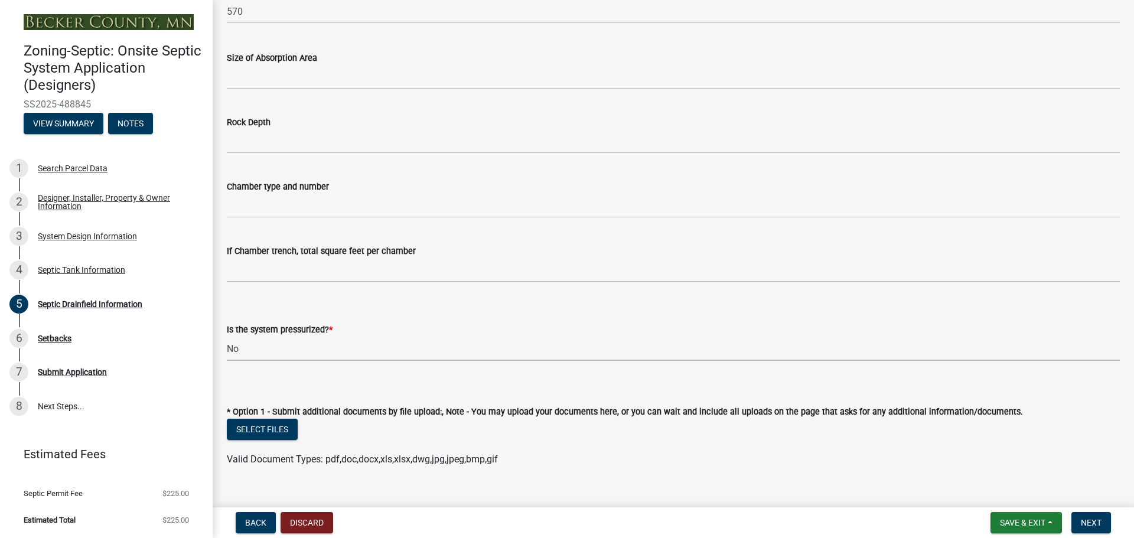
click at [227, 337] on select "Select Item... Yes No" at bounding box center [673, 349] width 893 height 24
select select "8e987edc-9e69-430b-9b11-ad589d3299ec"
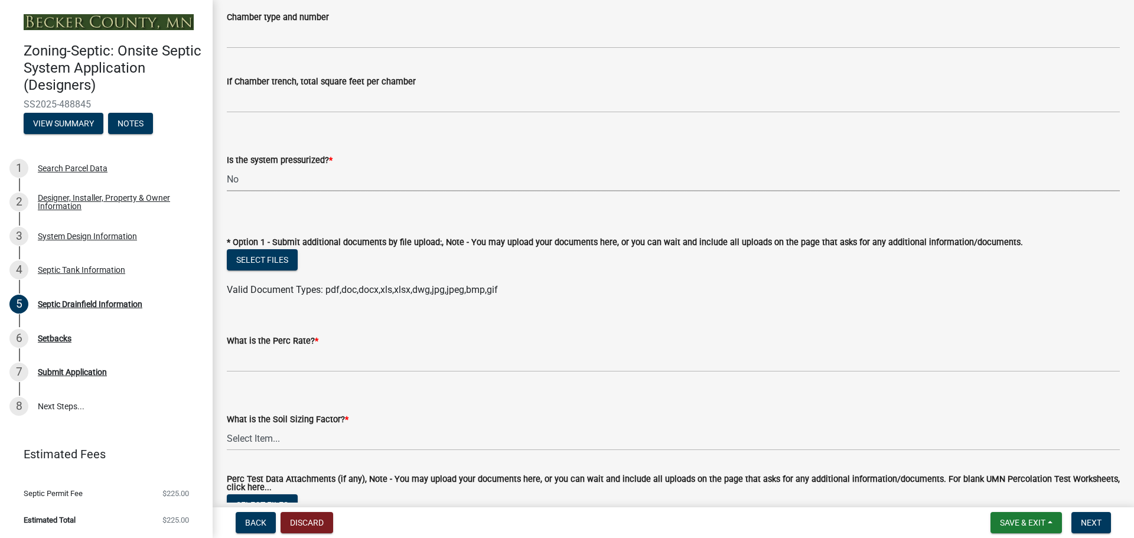
scroll to position [354, 0]
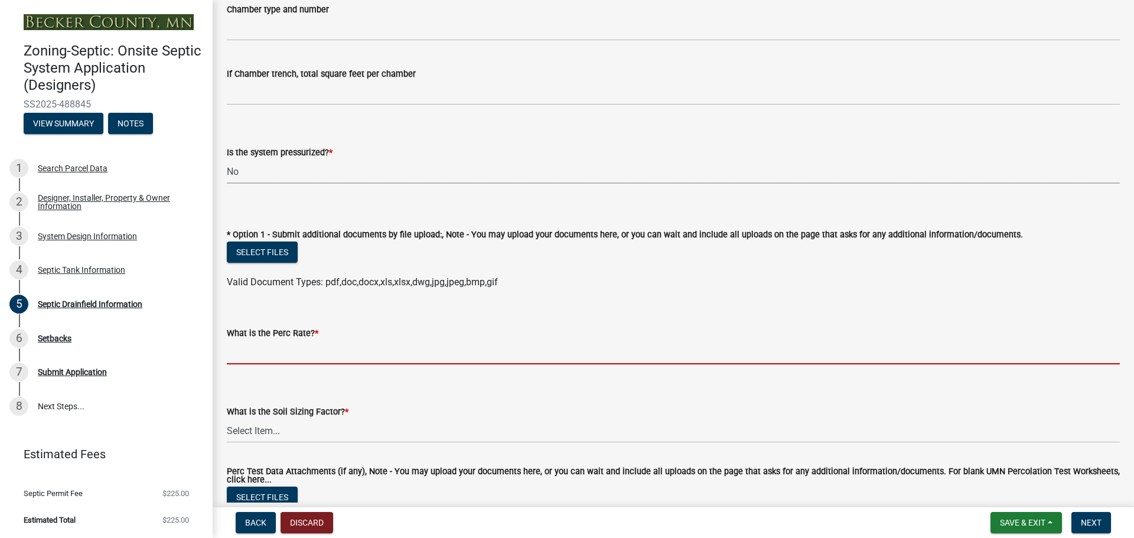
click at [262, 346] on input "What is the Perc Rate? *" at bounding box center [673, 352] width 893 height 24
type input "N/A"
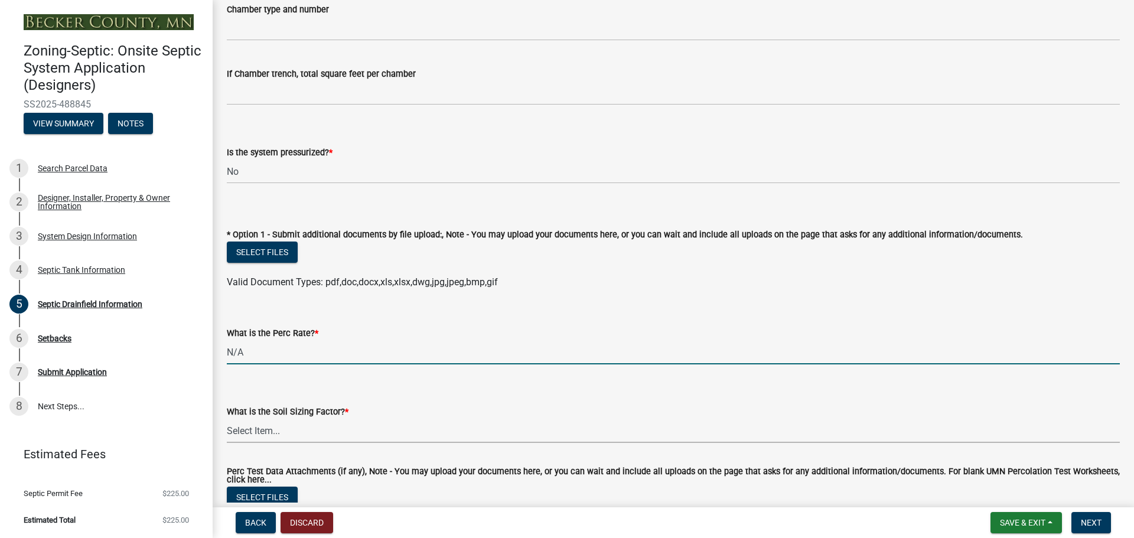
click at [304, 429] on select "Select Item... 0.00 0.24 0.45 0.50 0.60 0.78 .83 1.27 1.67" at bounding box center [673, 431] width 893 height 24
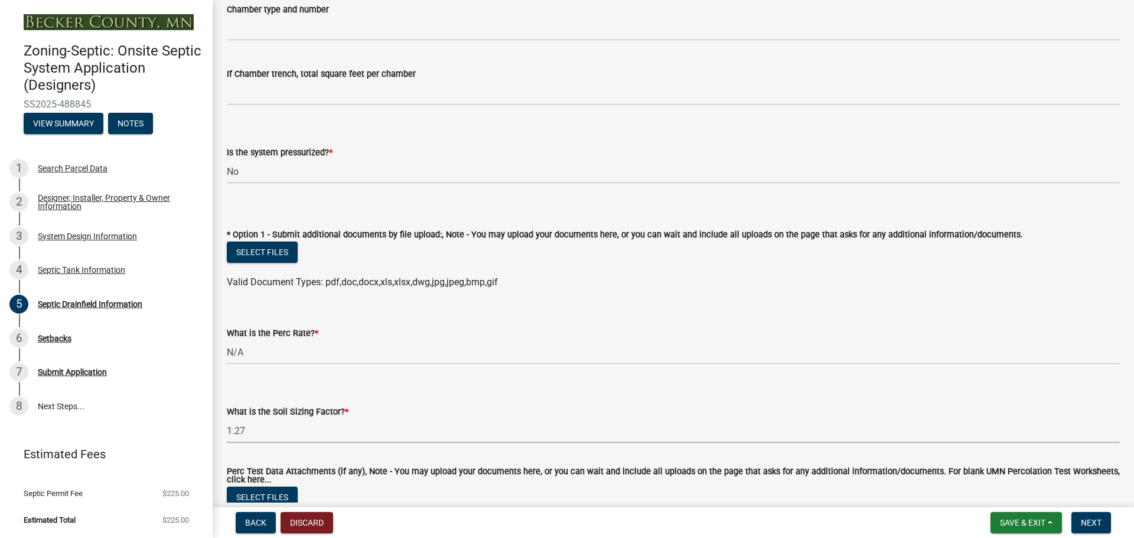
click at [227, 419] on select "Select Item... 0.00 0.24 0.45 0.50 0.60 0.78 .83 1.27 1.67" at bounding box center [673, 431] width 893 height 24
select select "52684610-3c7f-46a6-906a-038873286f5a"
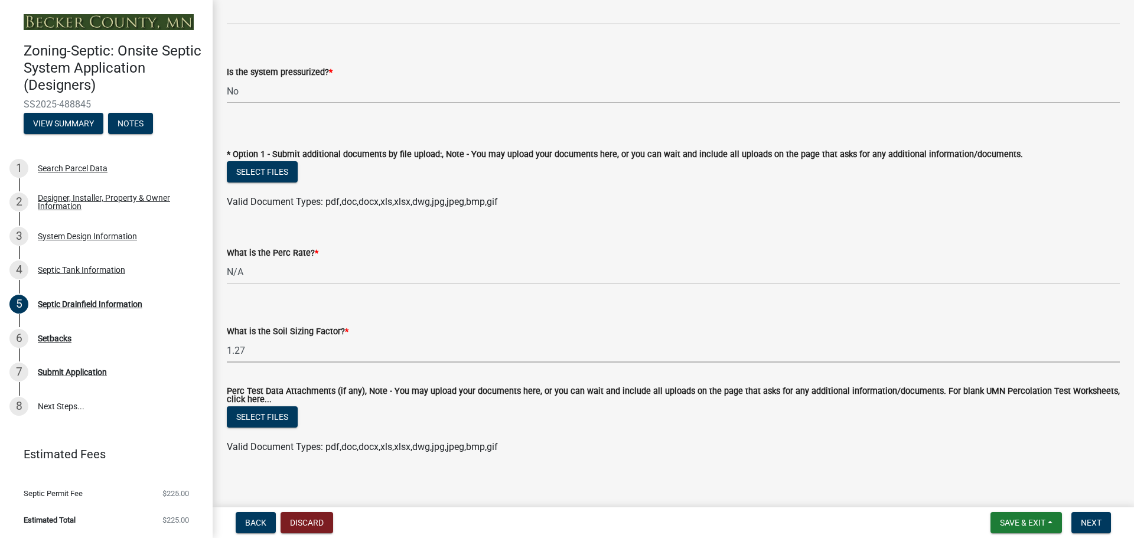
scroll to position [444, 0]
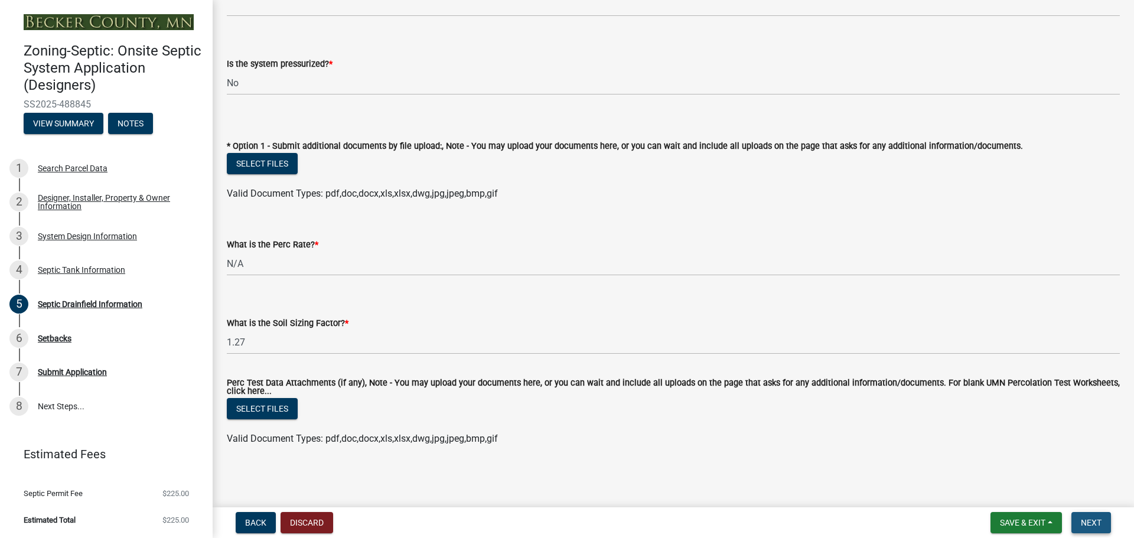
click at [1092, 524] on span "Next" at bounding box center [1091, 522] width 21 height 9
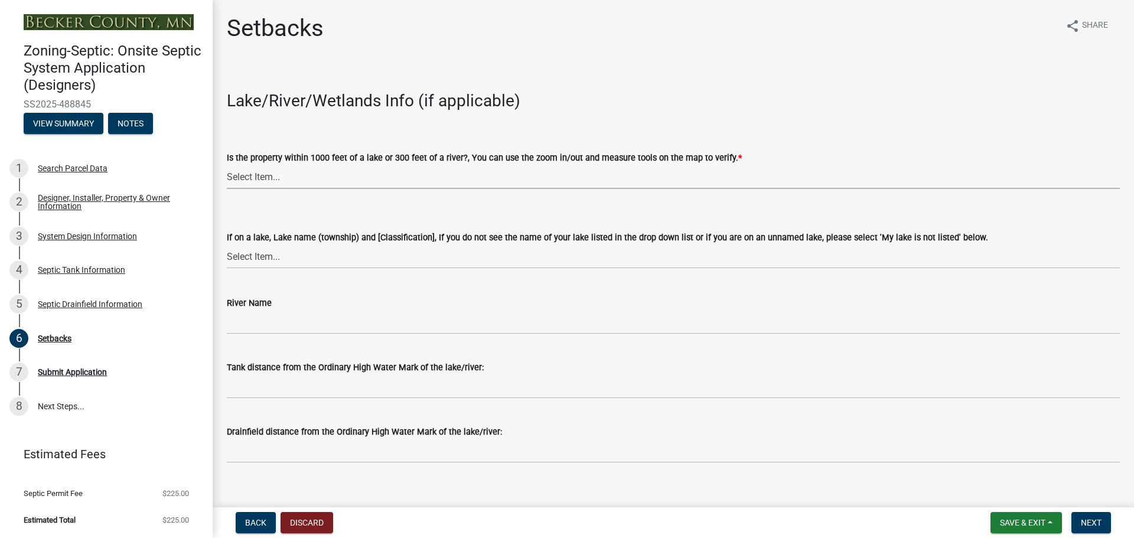
click at [318, 176] on select "Select Item... Yes No" at bounding box center [673, 177] width 893 height 24
click at [227, 165] on select "Select Item... Yes No" at bounding box center [673, 177] width 893 height 24
select select "c245ec0d-8d6f-4710-ab2b-b3aa70611708"
click at [427, 252] on select "Select Item... [GEOGRAPHIC_DATA] is not listed below [GEOGRAPHIC_DATA] ([GEOGRA…" at bounding box center [673, 257] width 893 height 24
click at [227, 245] on select "Select Item... [GEOGRAPHIC_DATA] is not listed below [GEOGRAPHIC_DATA] ([GEOGRA…" at bounding box center [673, 257] width 893 height 24
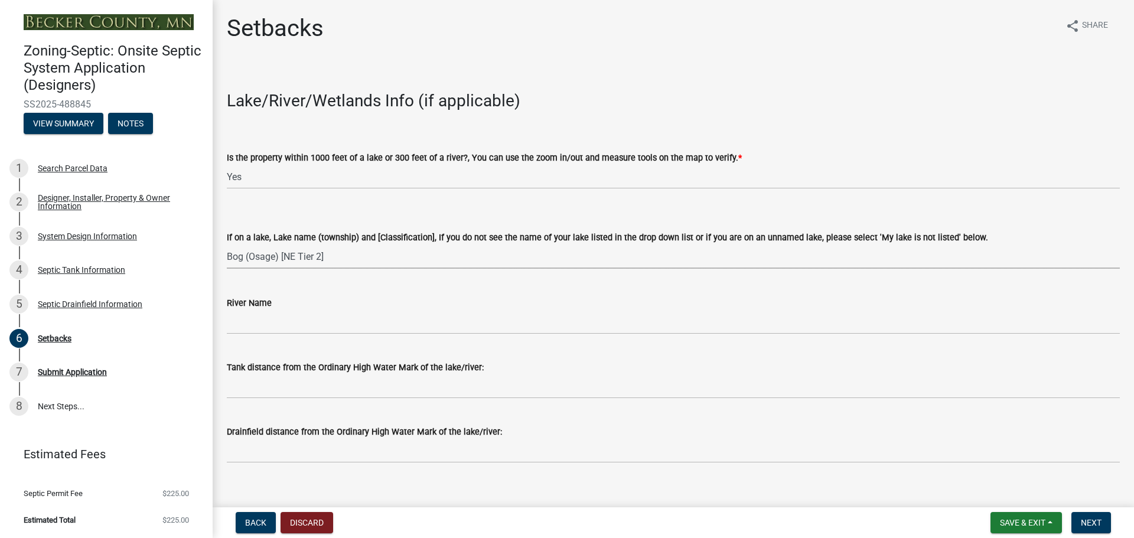
select select "709b0ca0-9d58-4b81-bb4d-b8574019e24e"
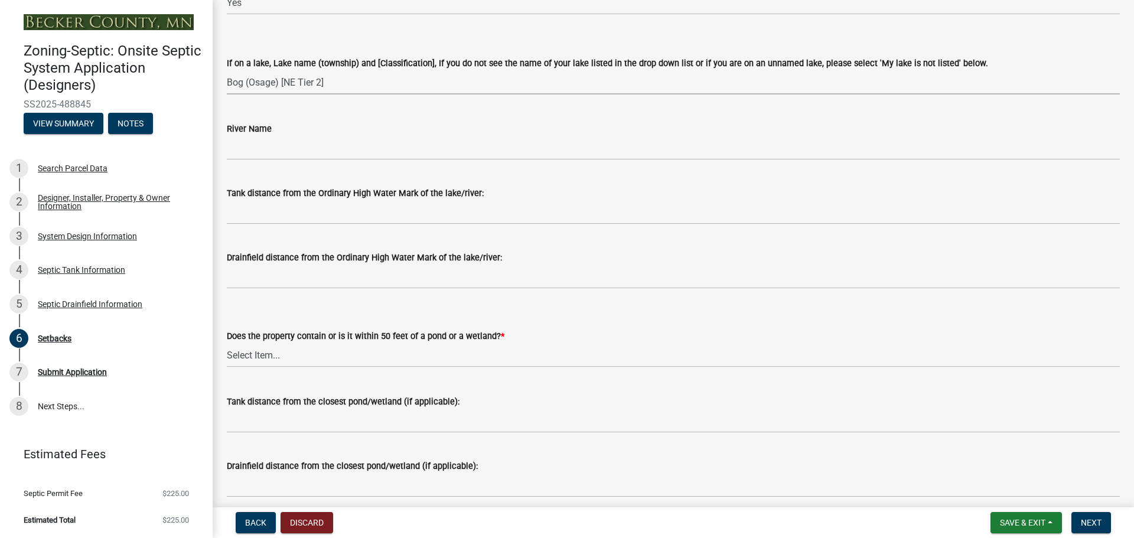
scroll to position [177, 0]
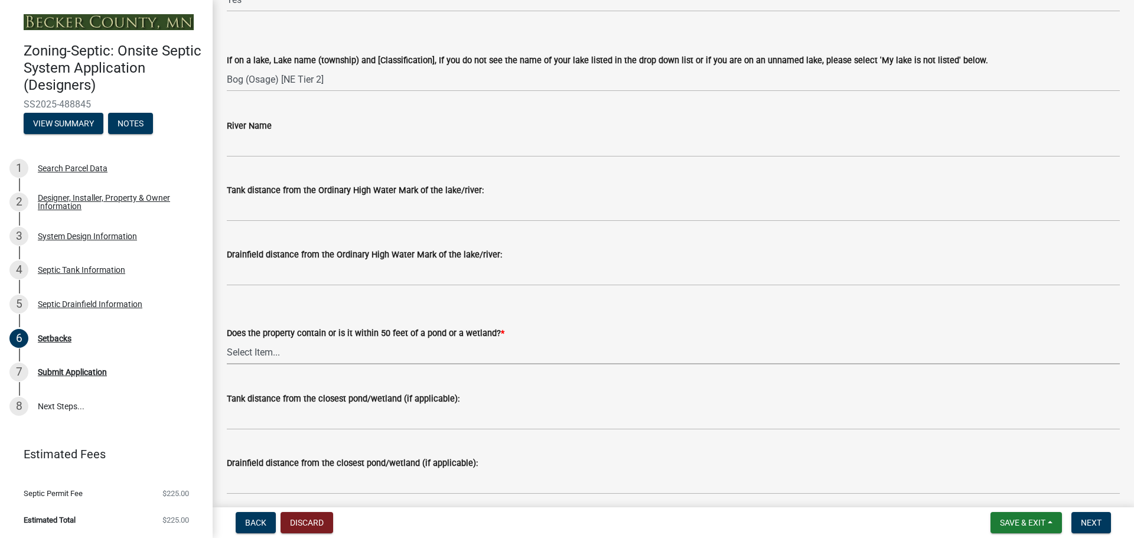
click at [294, 347] on select "Select Item... Yes No" at bounding box center [673, 352] width 893 height 24
click at [227, 340] on select "Select Item... Yes No" at bounding box center [673, 352] width 893 height 24
click at [291, 356] on select "Select Item... Yes No" at bounding box center [673, 352] width 893 height 24
click at [227, 340] on select "Select Item... Yes No" at bounding box center [673, 352] width 893 height 24
select select "23044af5-43bb-4cf5-8aef-2716db2ce5fc"
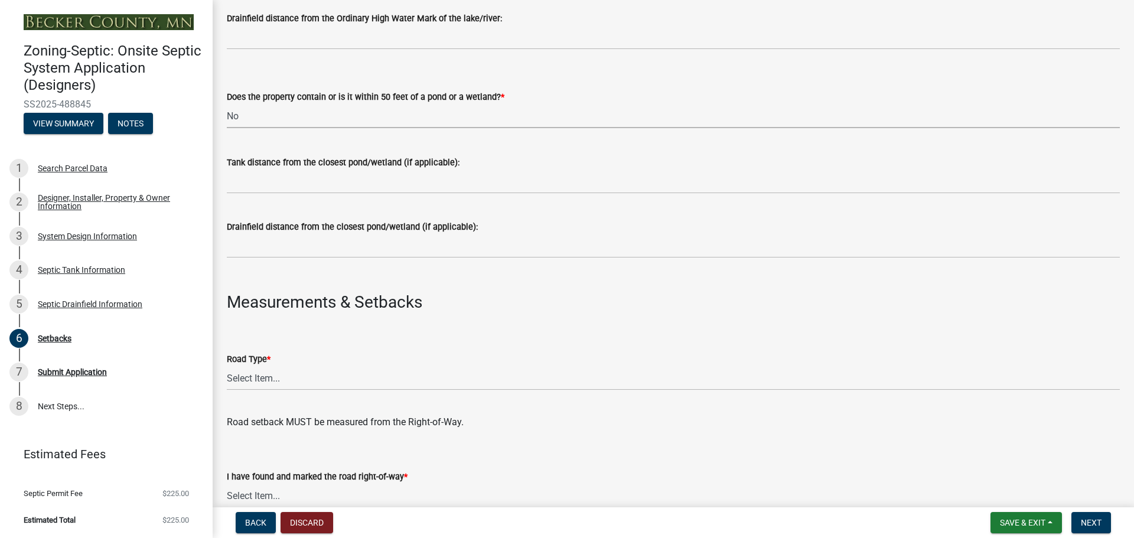
scroll to position [473, 0]
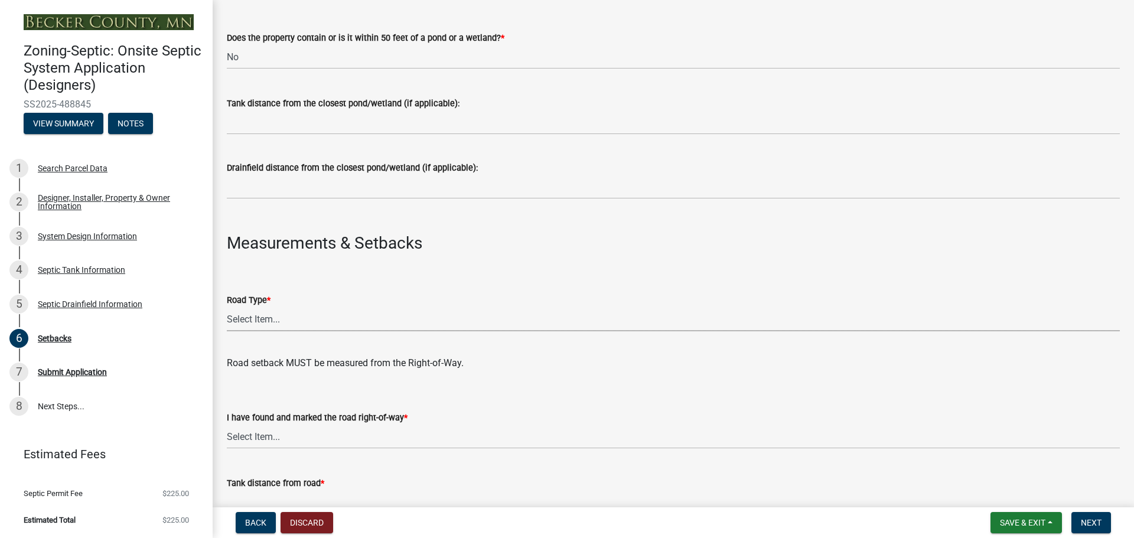
click at [283, 318] on select "Select Item... State County Public / Township Private Easement [GEOGRAPHIC_DATA]" at bounding box center [673, 319] width 893 height 24
click at [227, 307] on select "Select Item... State County Public / Township Private Easement [GEOGRAPHIC_DATA]" at bounding box center [673, 319] width 893 height 24
select select "21af9b93-f494-48c6-91ae-235d36c6c939"
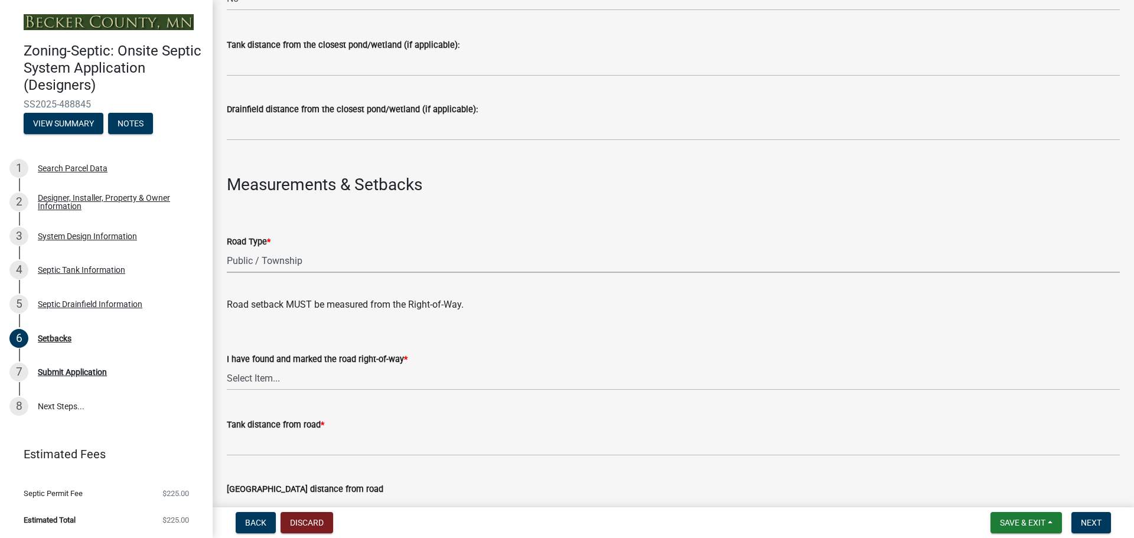
scroll to position [532, 0]
click at [264, 372] on select "Select Item... Yes No" at bounding box center [673, 378] width 893 height 24
click at [227, 366] on select "Select Item... Yes No" at bounding box center [673, 378] width 893 height 24
select select "a3ce498e-f8b1-44e2-889e-c4968ac74b5a"
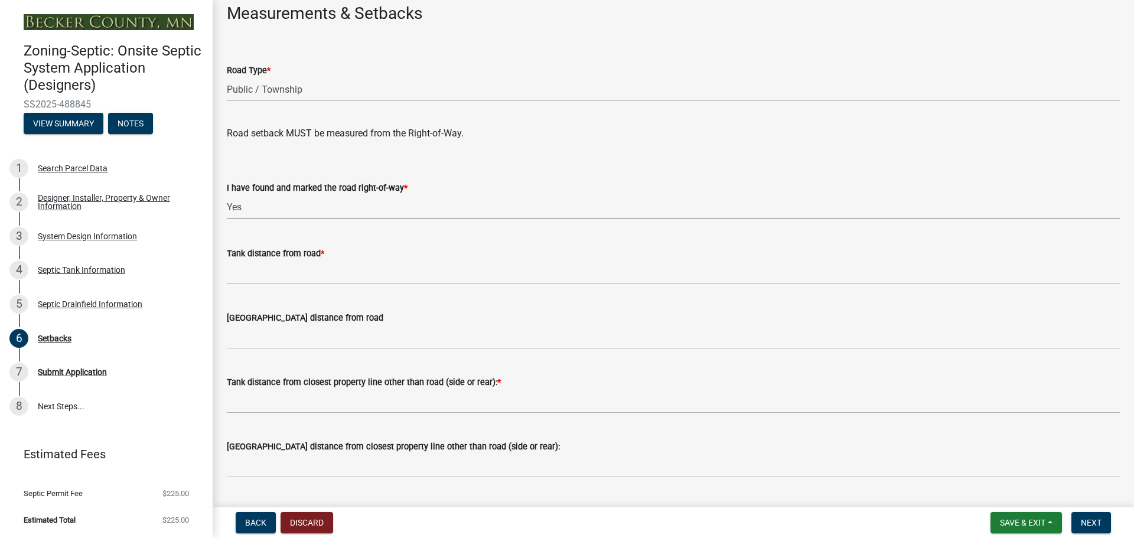
scroll to position [709, 0]
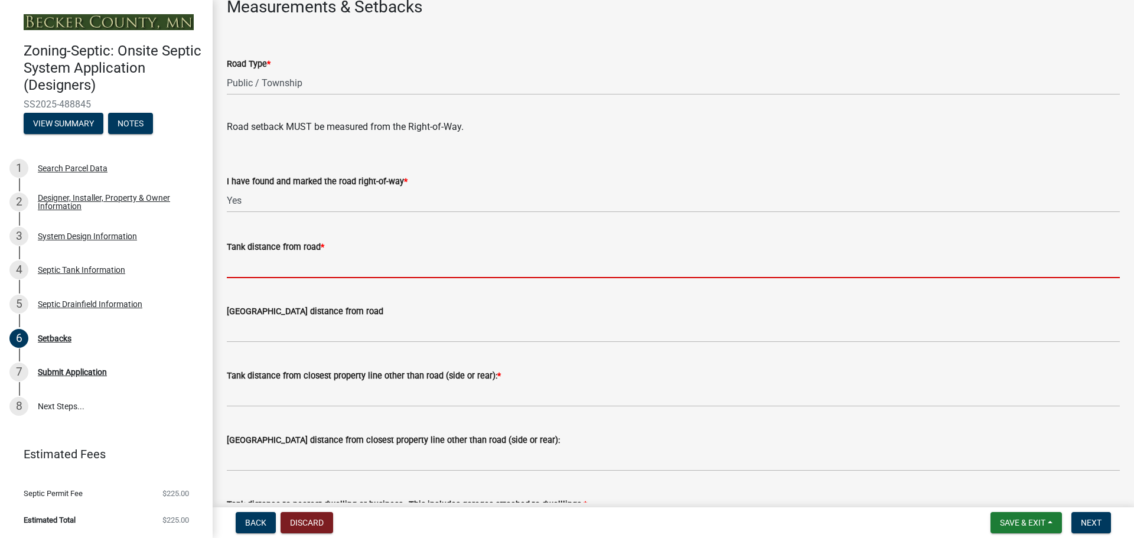
click at [252, 265] on input "Tank distance from road *" at bounding box center [673, 266] width 893 height 24
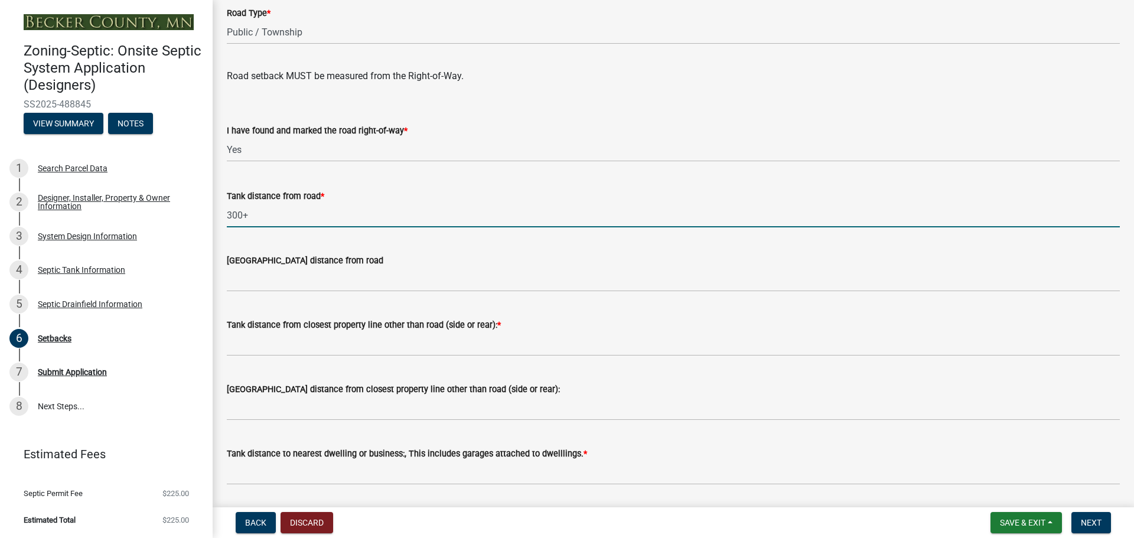
scroll to position [827, 0]
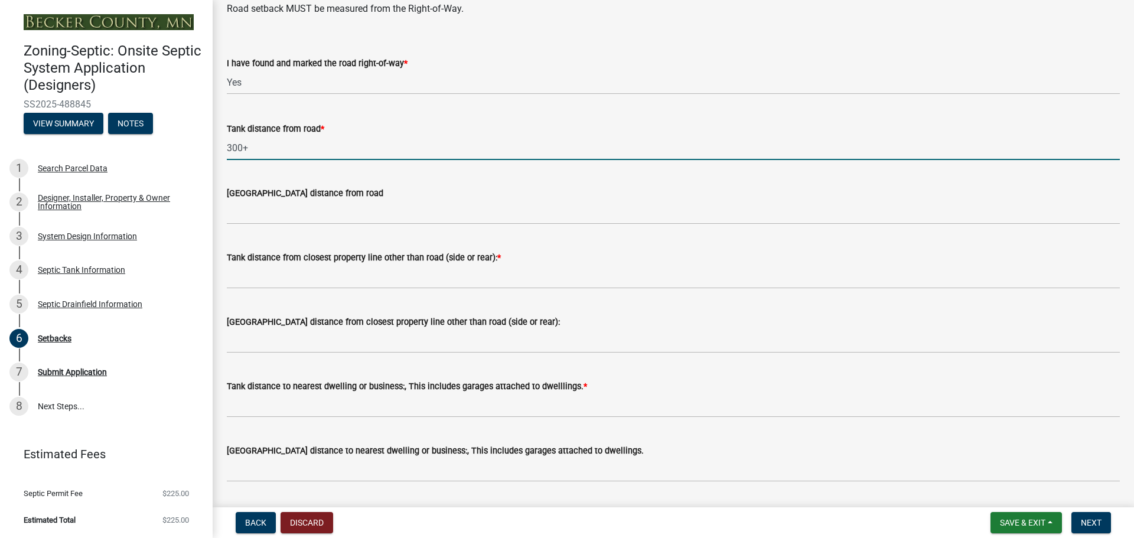
type input "300+"
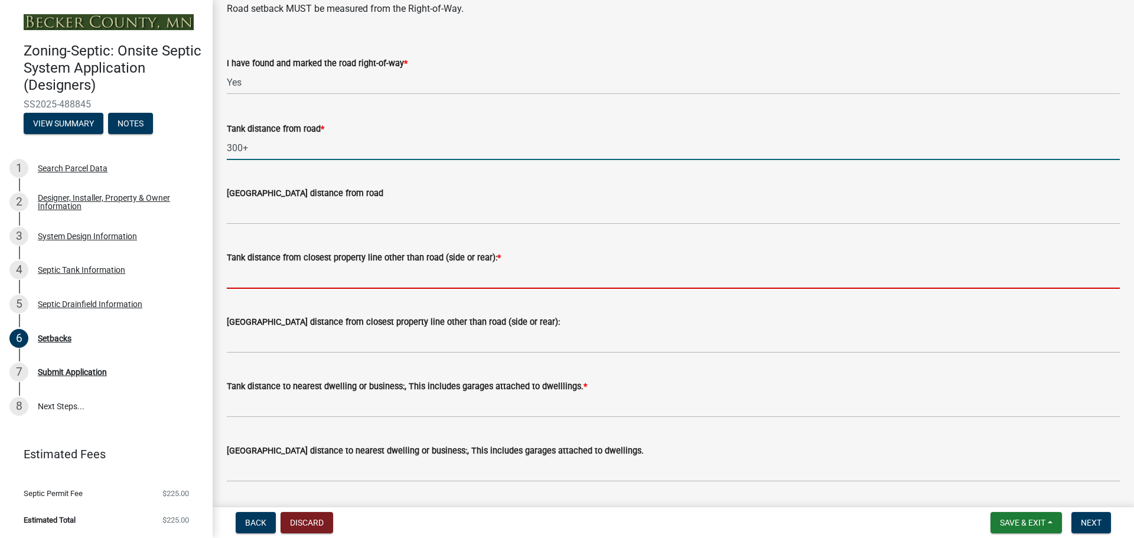
click at [294, 275] on input "Tank distance from closest property line other than road (side or rear): *" at bounding box center [673, 277] width 893 height 24
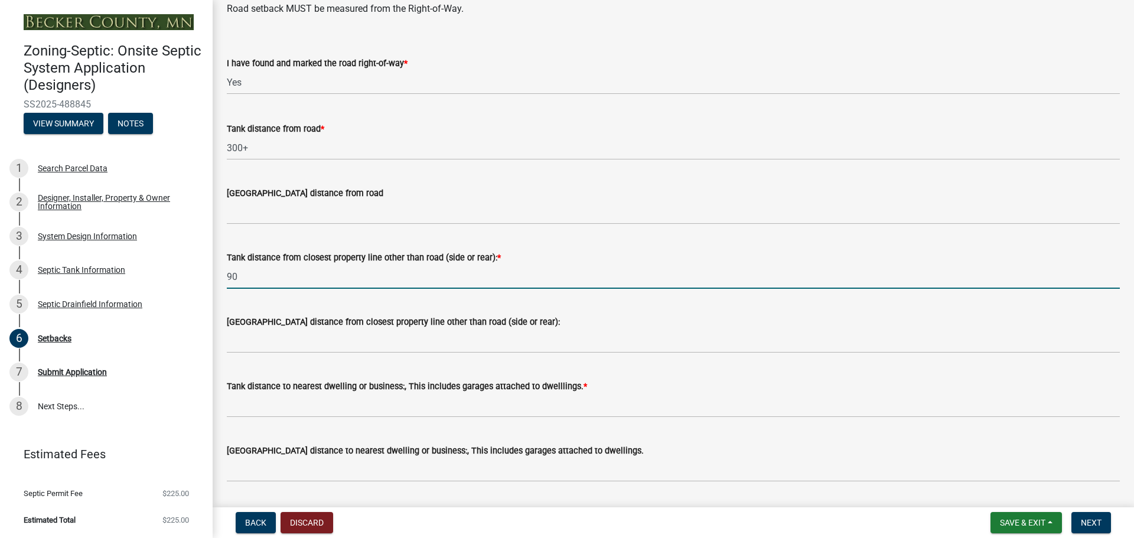
type input "90"
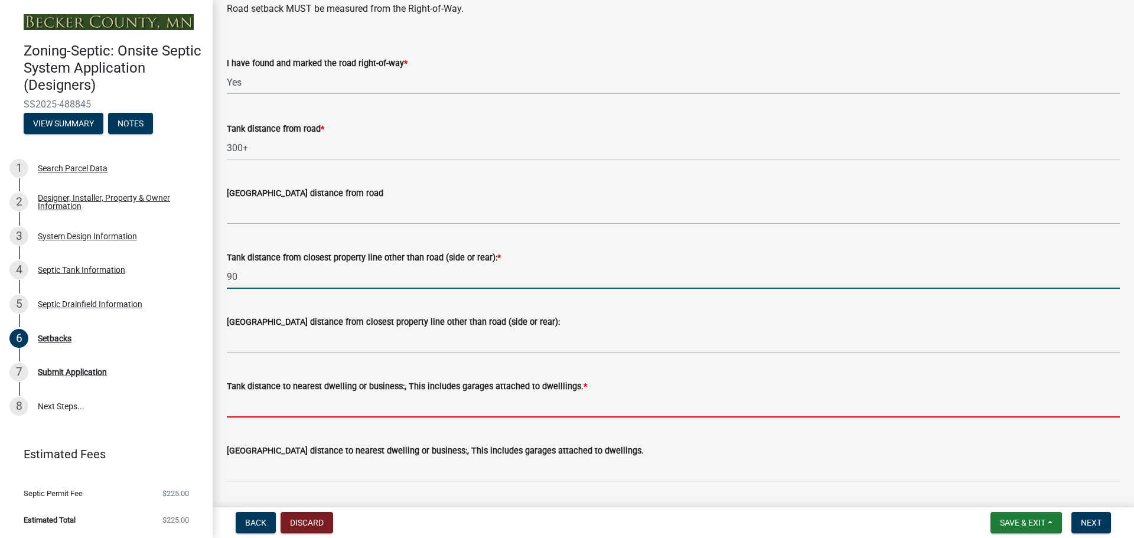
click at [375, 399] on input "Tank distance to nearest dwelling or business:, This includes garages attached …" at bounding box center [673, 405] width 893 height 24
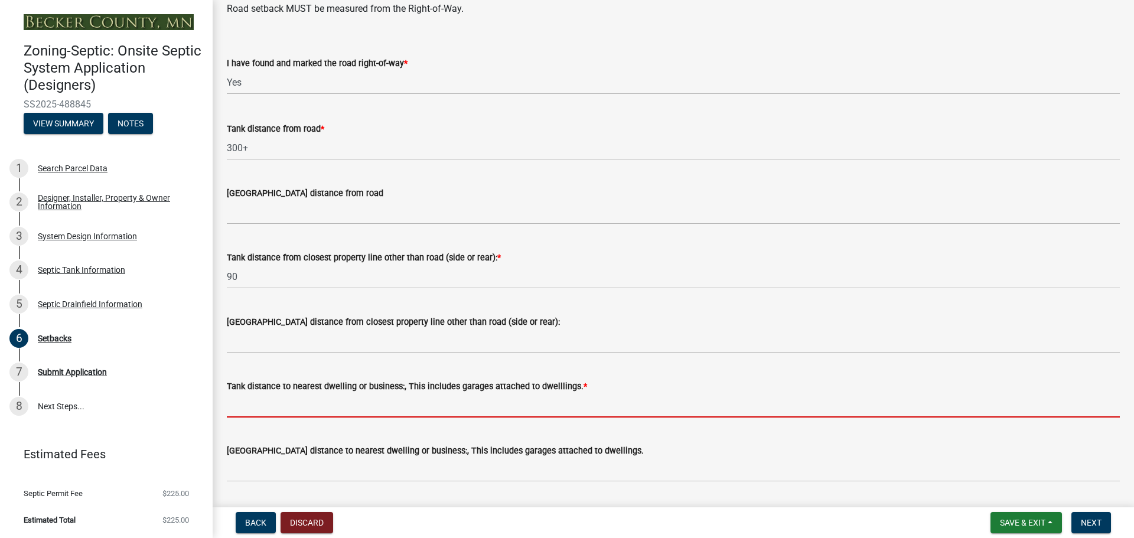
click at [486, 380] on div "Tank distance to nearest dwelling or business:, This includes garages attached …" at bounding box center [673, 386] width 893 height 14
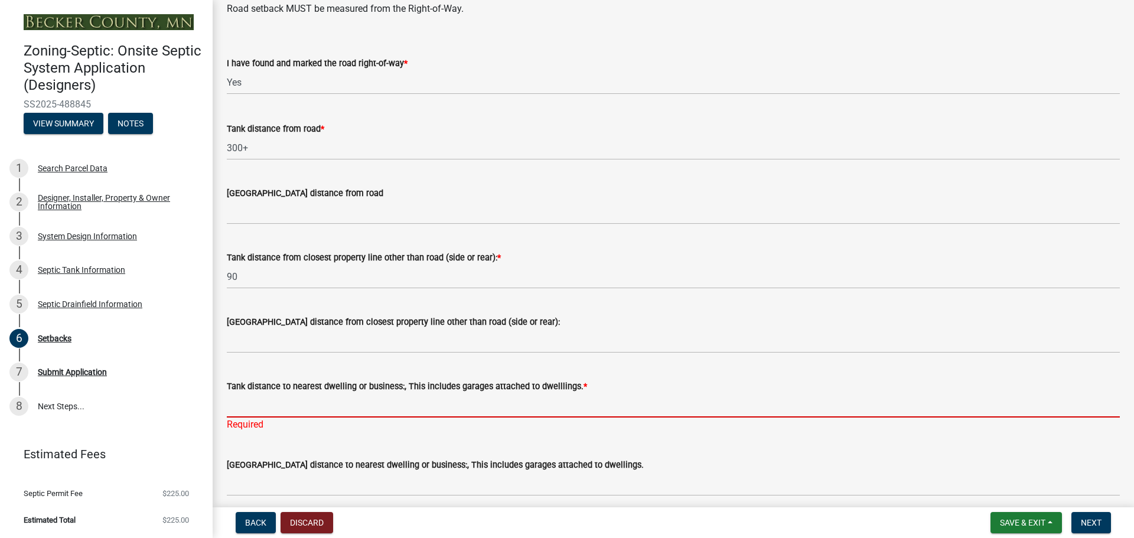
click at [468, 397] on input "Tank distance to nearest dwelling or business:, This includes garages attached …" at bounding box center [673, 405] width 893 height 24
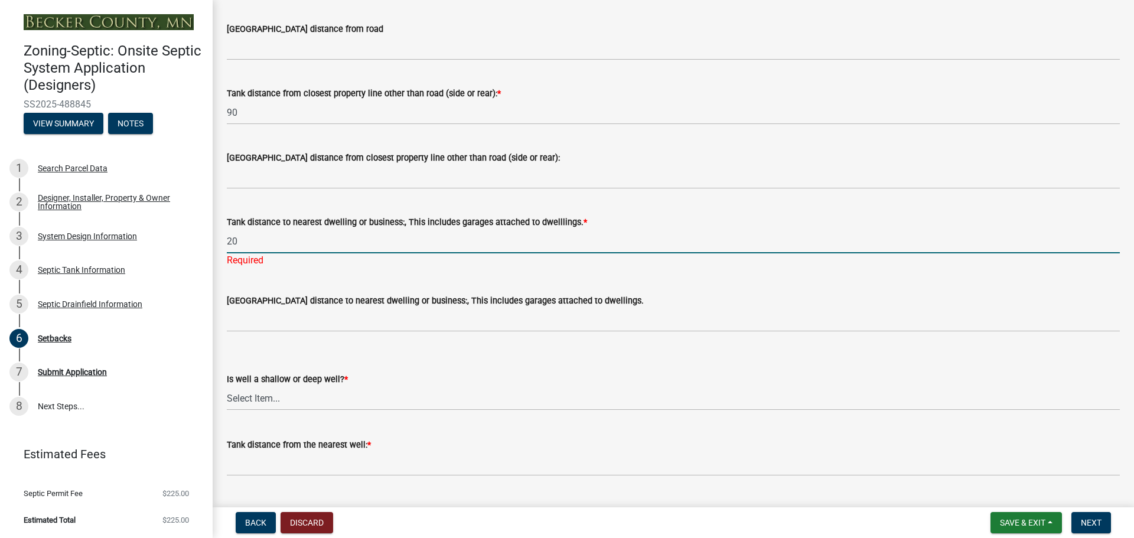
scroll to position [1004, 0]
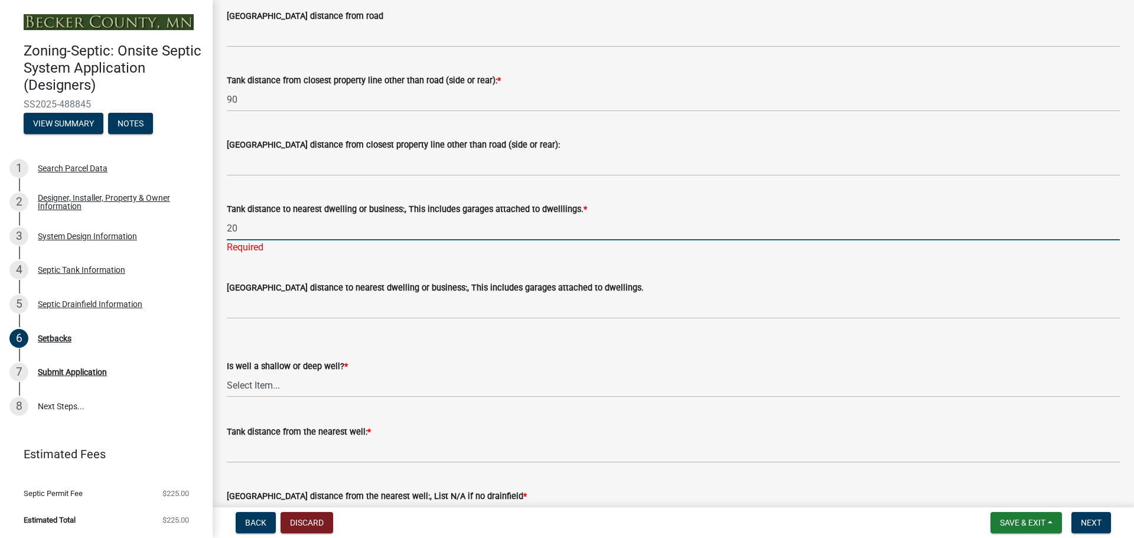
type input "20"
click at [293, 386] on wm-data-entity-input "Is well a shallow or deep well? * Select Item... Deep Well Shallow Well No Well…" at bounding box center [673, 368] width 893 height 80
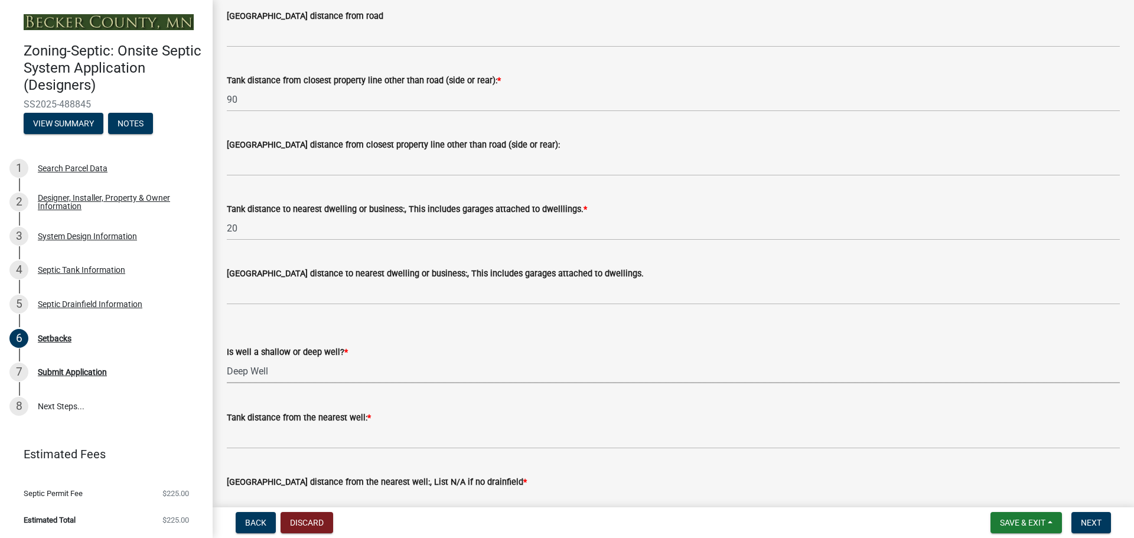
click at [227, 359] on select "Select Item... Deep Well Shallow Well No Well - Connected or to be connected to…" at bounding box center [673, 371] width 893 height 24
select select "cf78f1da-f066-4305-88a2-864abad1fa52"
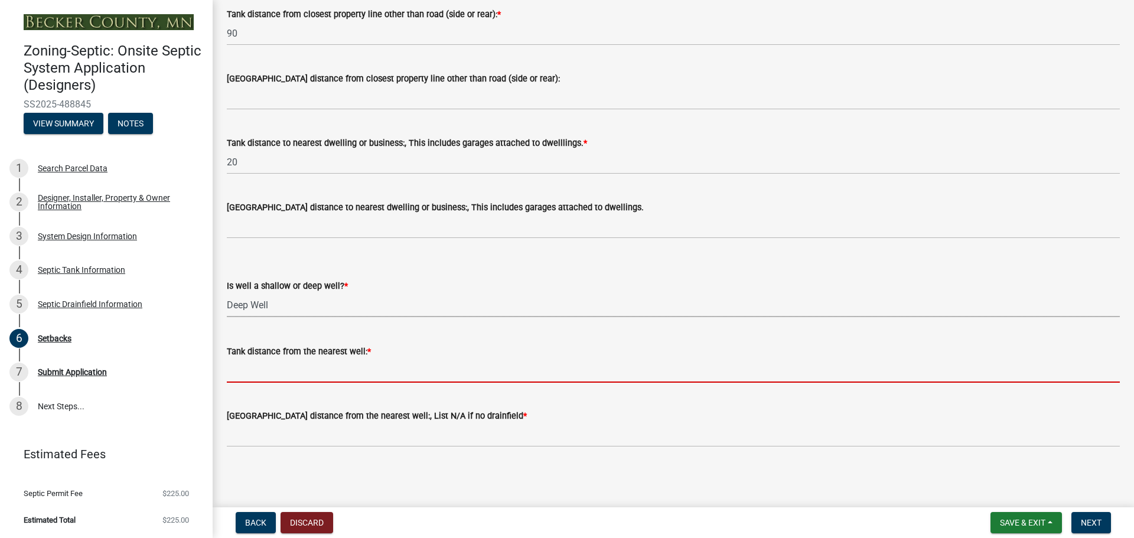
click at [268, 369] on input "Tank distance from the nearest well: *" at bounding box center [673, 371] width 893 height 24
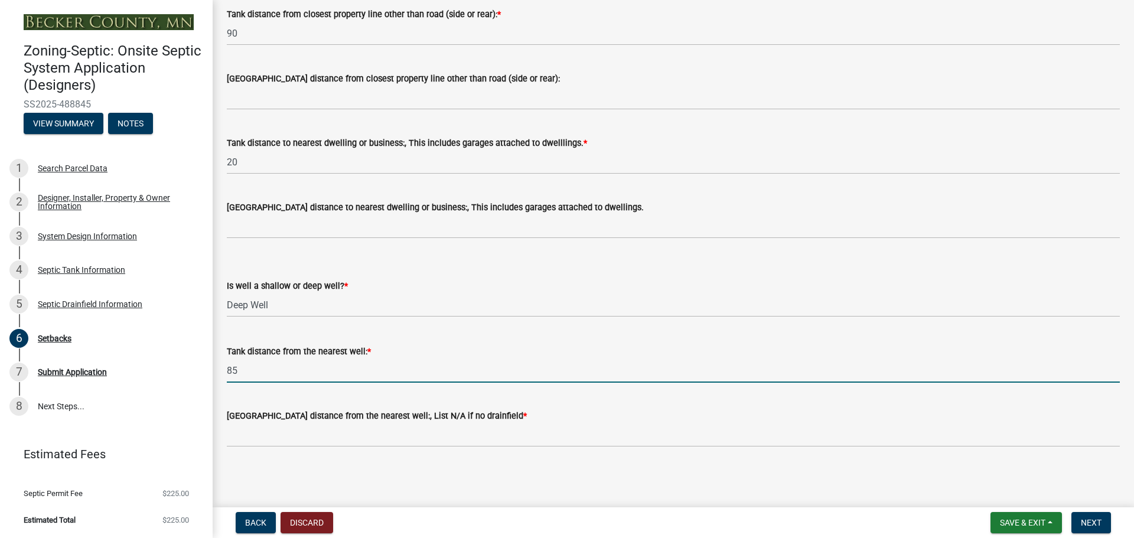
type input "85"
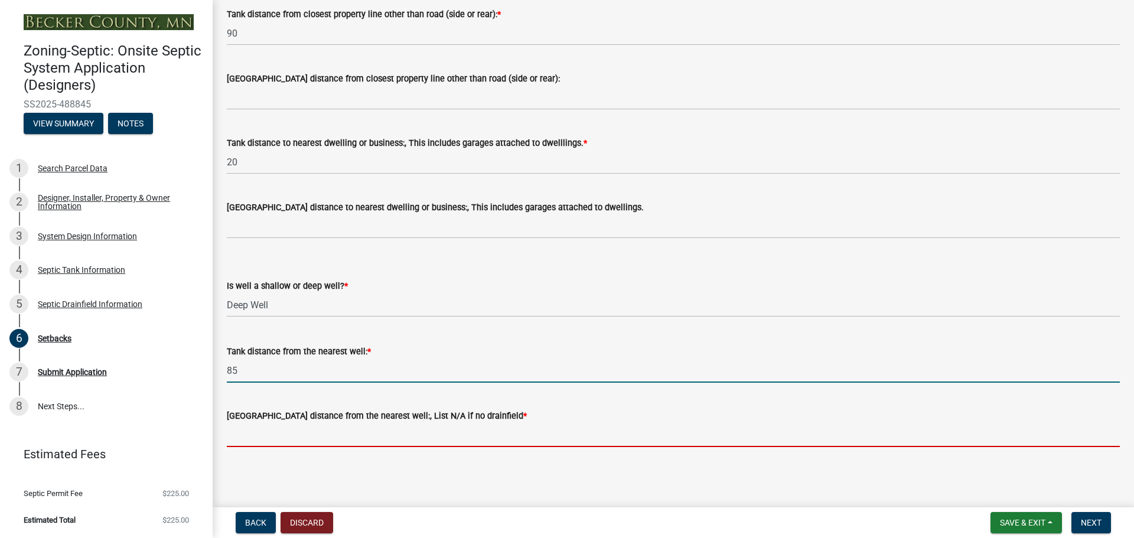
click at [287, 434] on input "[GEOGRAPHIC_DATA] distance from the nearest well:, List N/A if no drainfield *" at bounding box center [673, 435] width 893 height 24
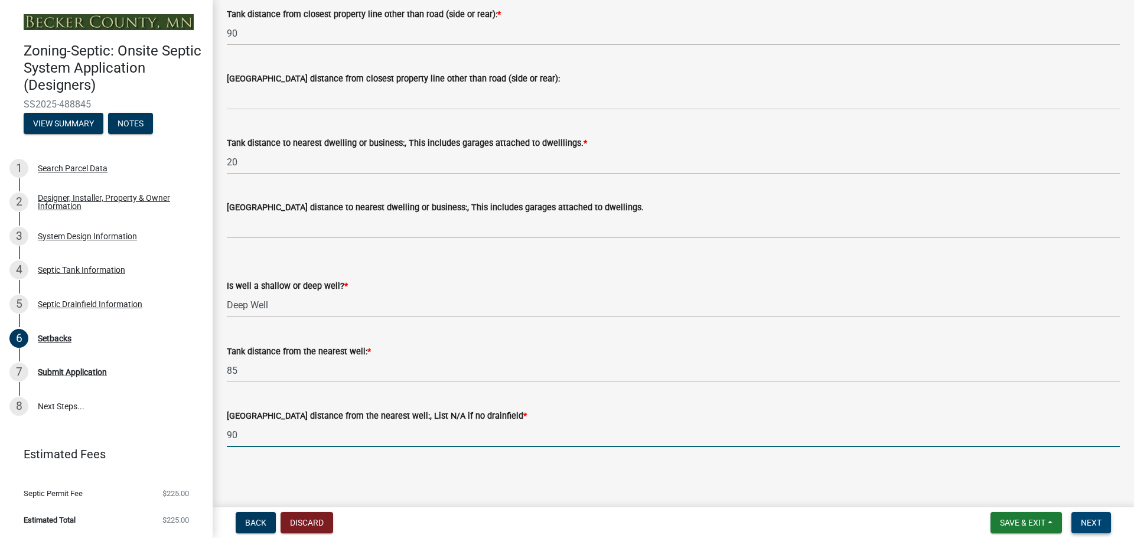
type input "90"
click at [1092, 525] on span "Next" at bounding box center [1091, 522] width 21 height 9
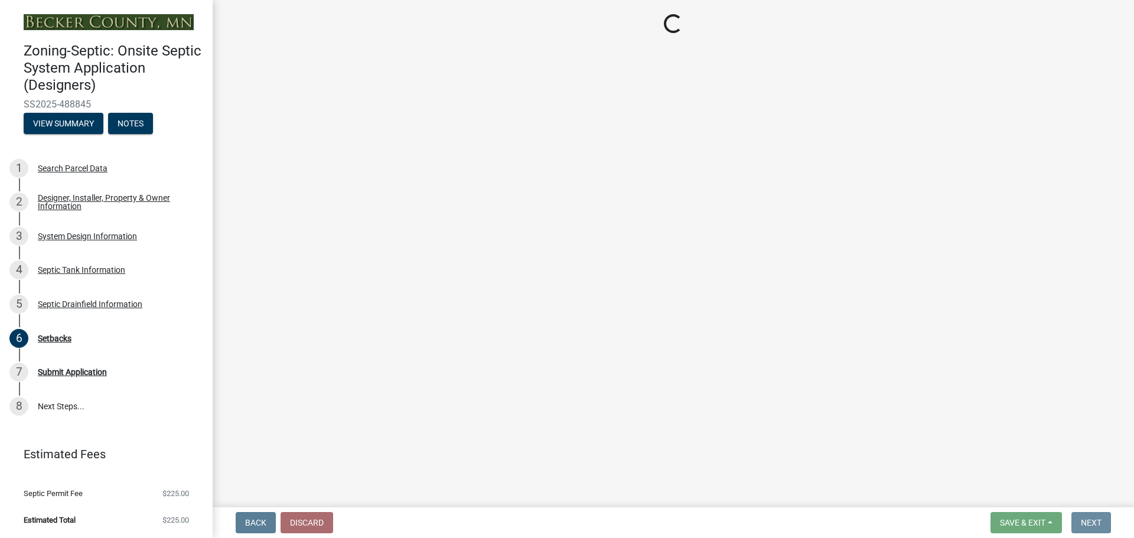
scroll to position [0, 0]
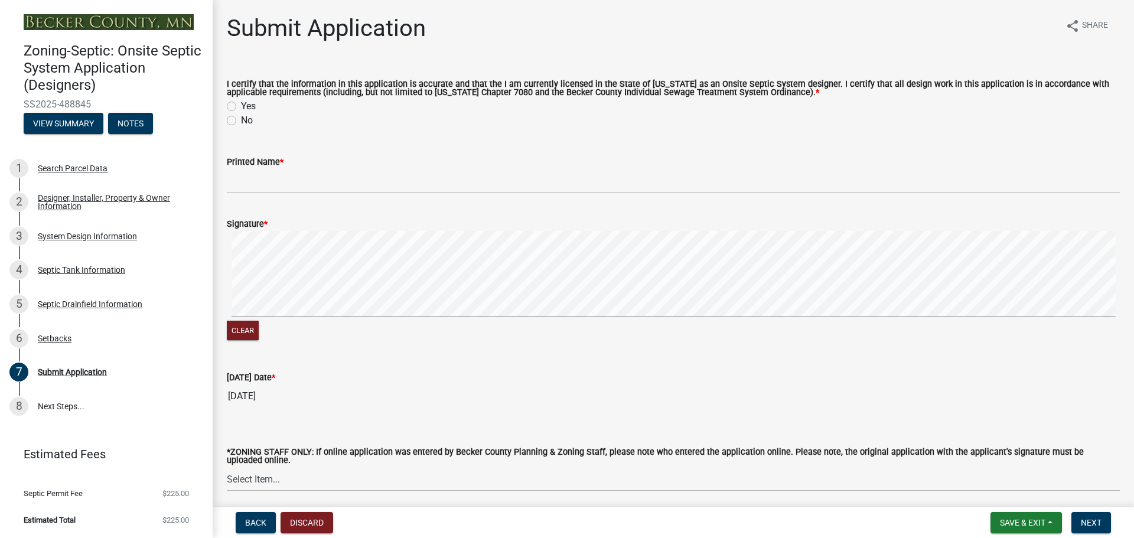
click at [241, 105] on label "Yes" at bounding box center [248, 106] width 15 height 14
click at [241, 105] on input "Yes" at bounding box center [245, 103] width 8 height 8
radio input "true"
click at [298, 168] on div "Printed Name *" at bounding box center [673, 162] width 893 height 14
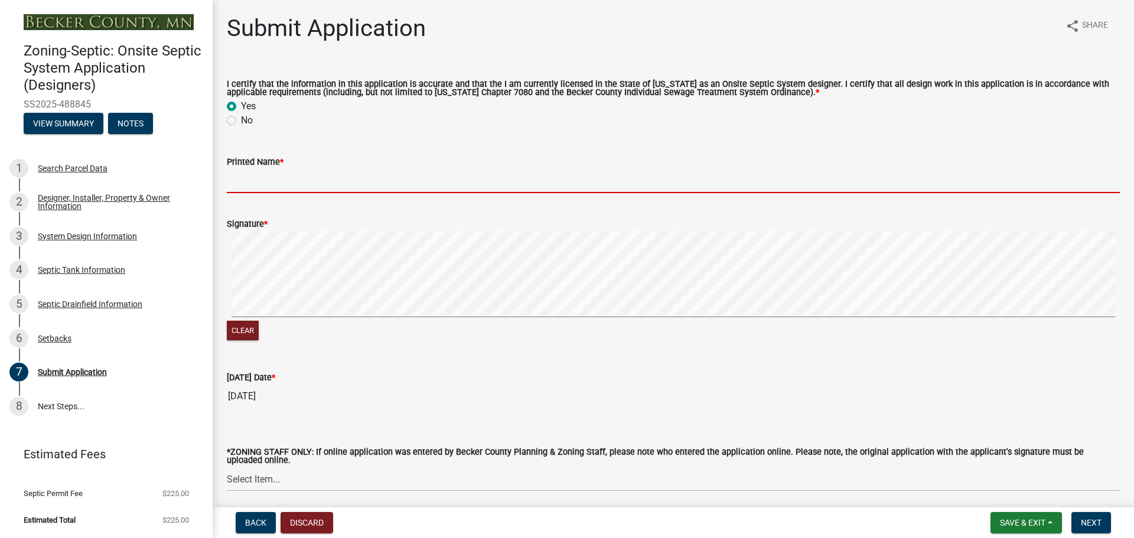
click at [350, 182] on input "Printed Name *" at bounding box center [673, 181] width 893 height 24
type input "[PERSON_NAME]"
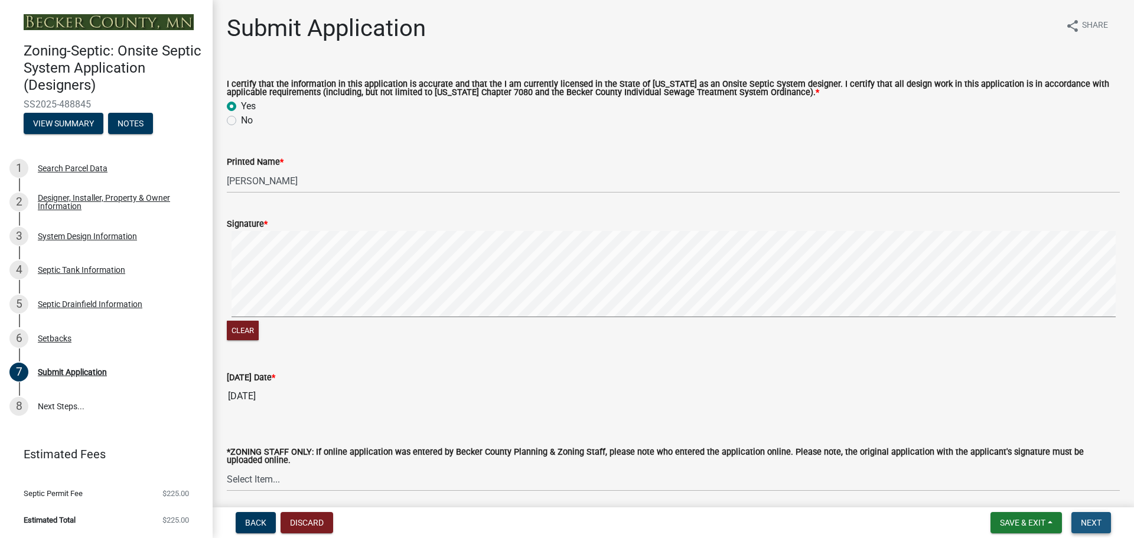
click at [1086, 519] on span "Next" at bounding box center [1091, 522] width 21 height 9
